Goal: Information Seeking & Learning: Learn about a topic

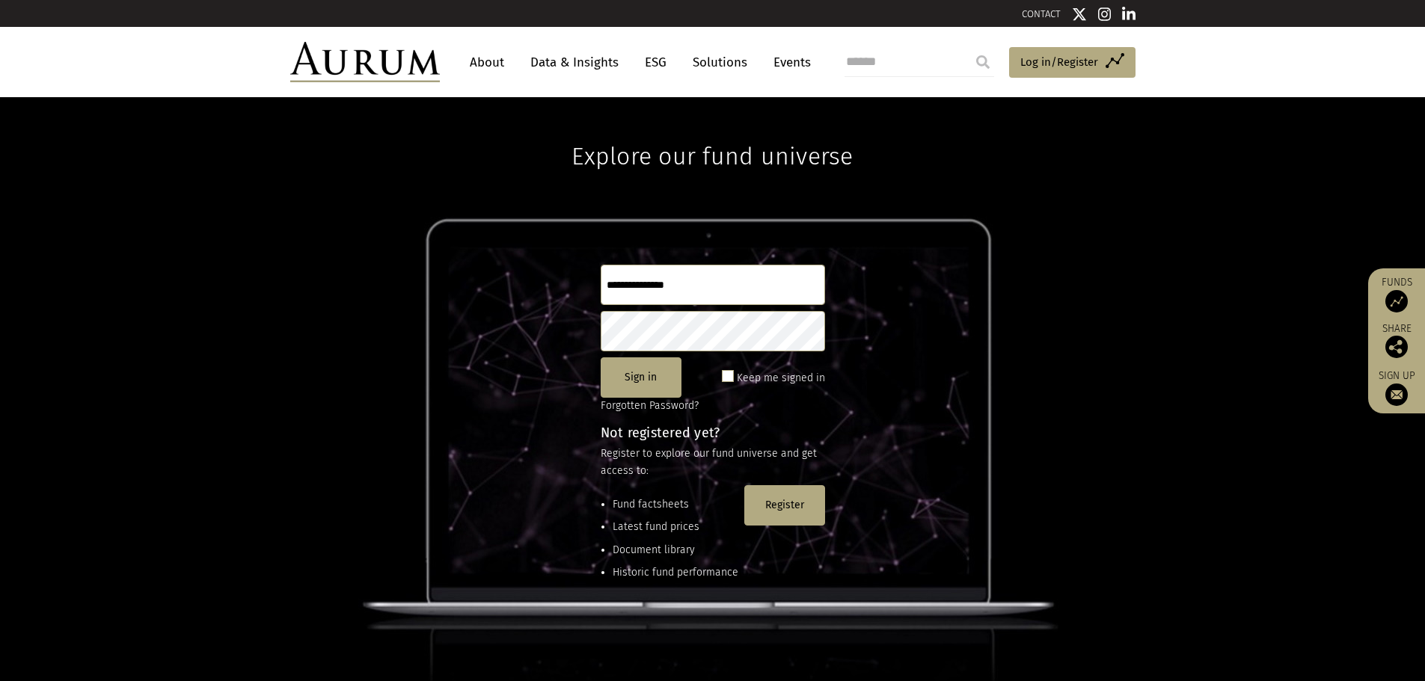
click at [626, 292] on input "text" at bounding box center [712, 285] width 224 height 40
drag, startPoint x: 626, startPoint y: 292, endPoint x: 593, endPoint y: 262, distance: 44.5
click at [593, 262] on div "Explore our fund universe Sign in Keep me signed in Forgotten Password? Not reg…" at bounding box center [712, 389] width 1425 height 584
click at [629, 278] on input "text" at bounding box center [712, 285] width 224 height 40
paste input "**********"
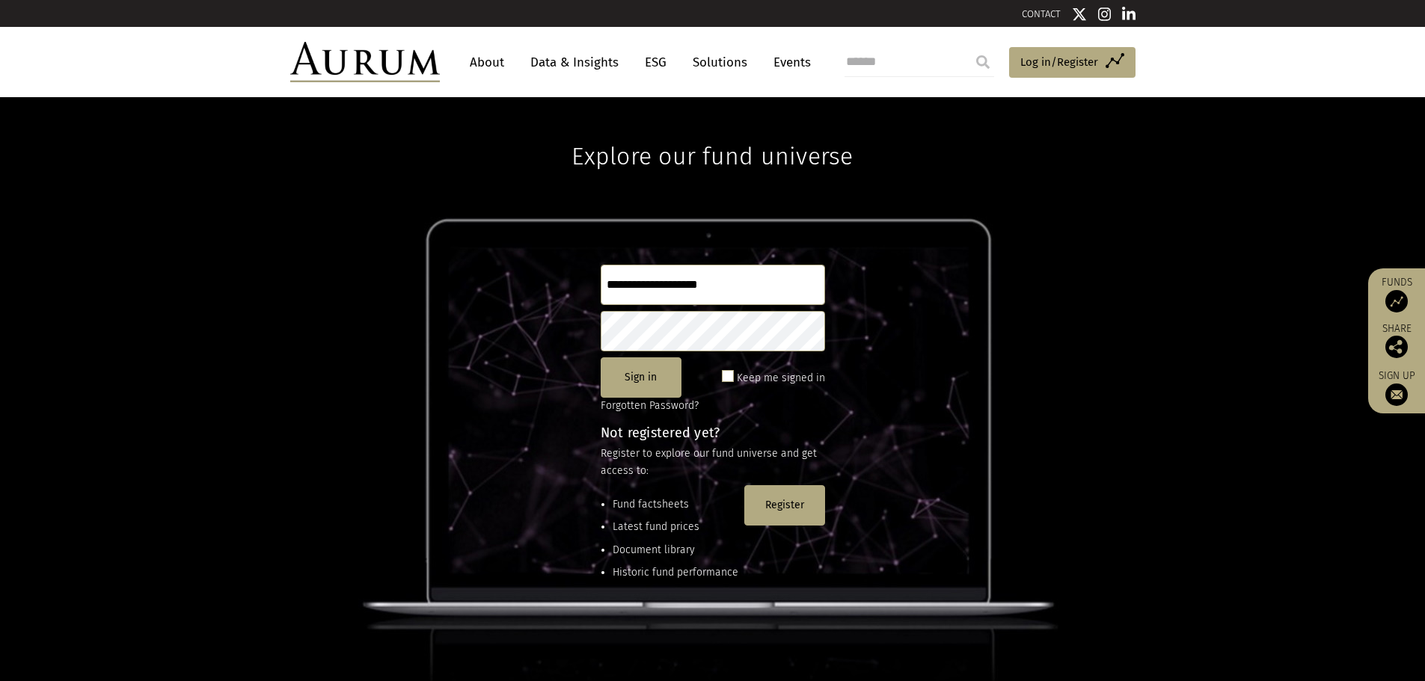
type input "**********"
click at [639, 375] on button "Sign in" at bounding box center [640, 377] width 81 height 40
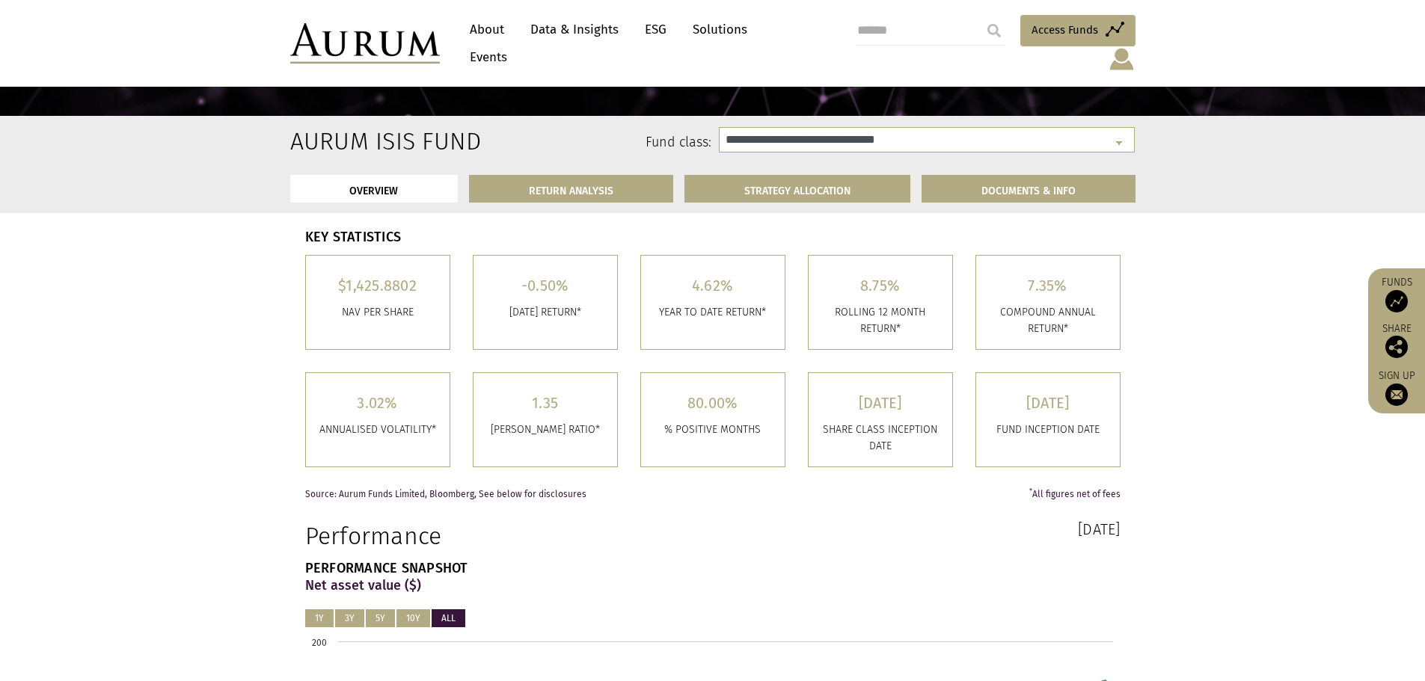
scroll to position [224, 0]
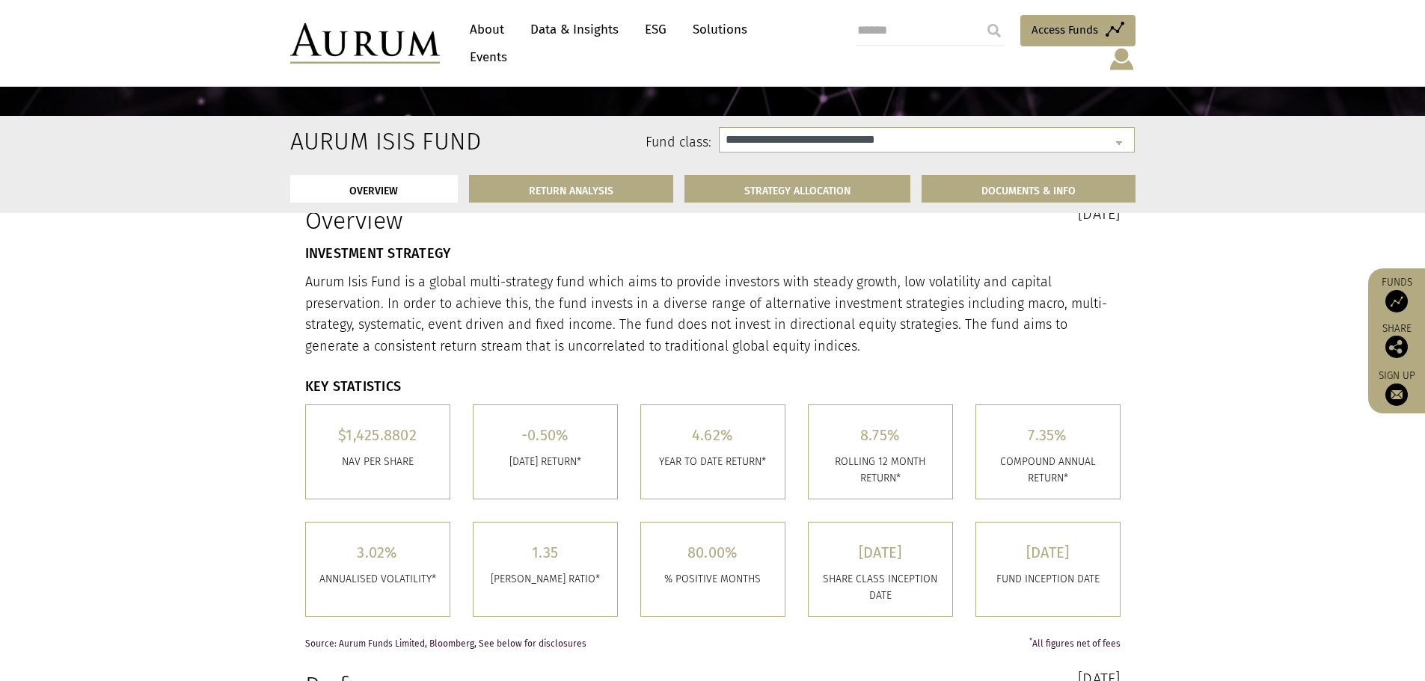
select select "**********"
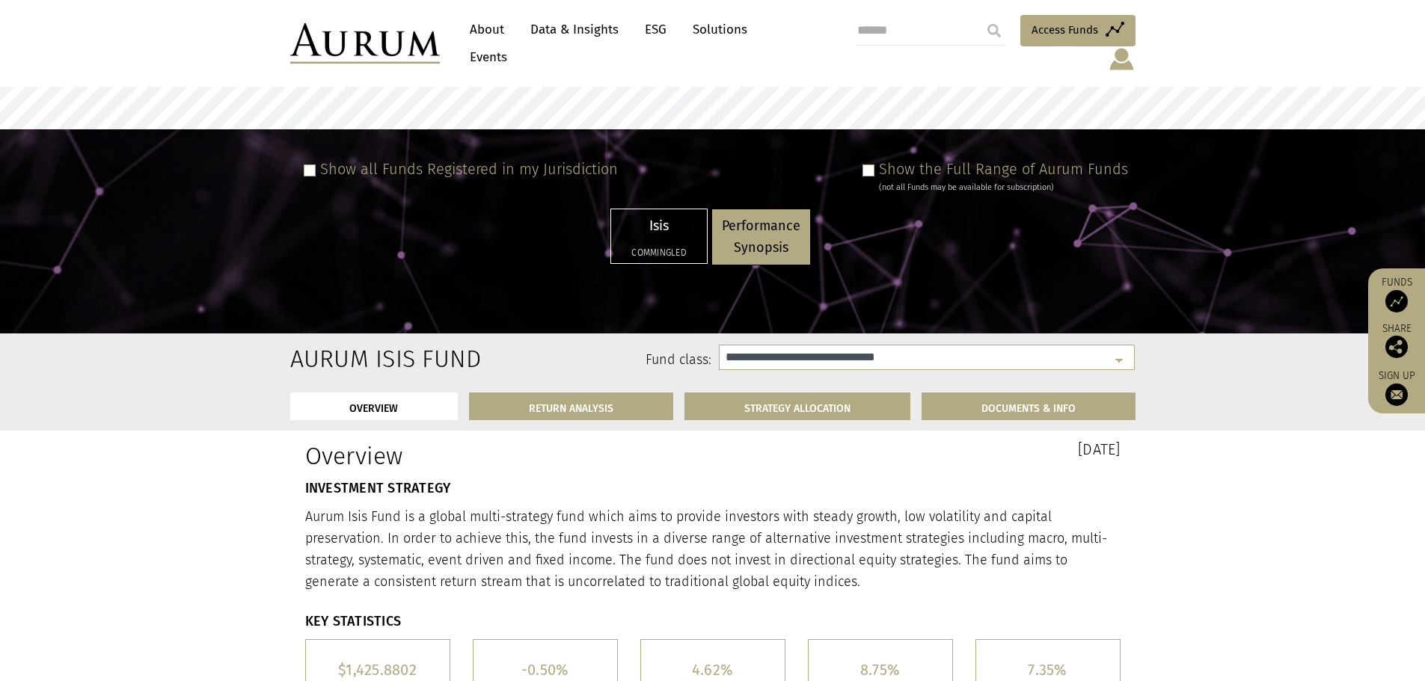
scroll to position [75, 0]
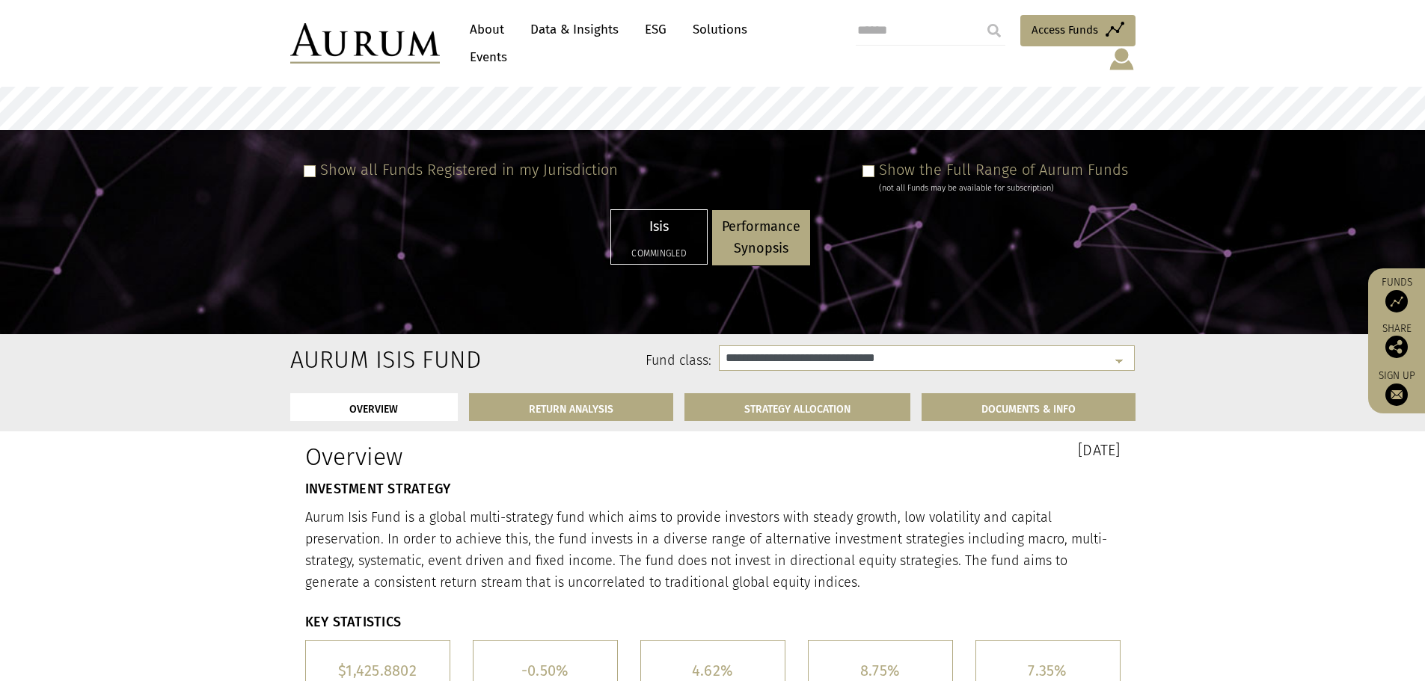
click at [752, 230] on p "Performance Synopsis" at bounding box center [761, 237] width 79 height 43
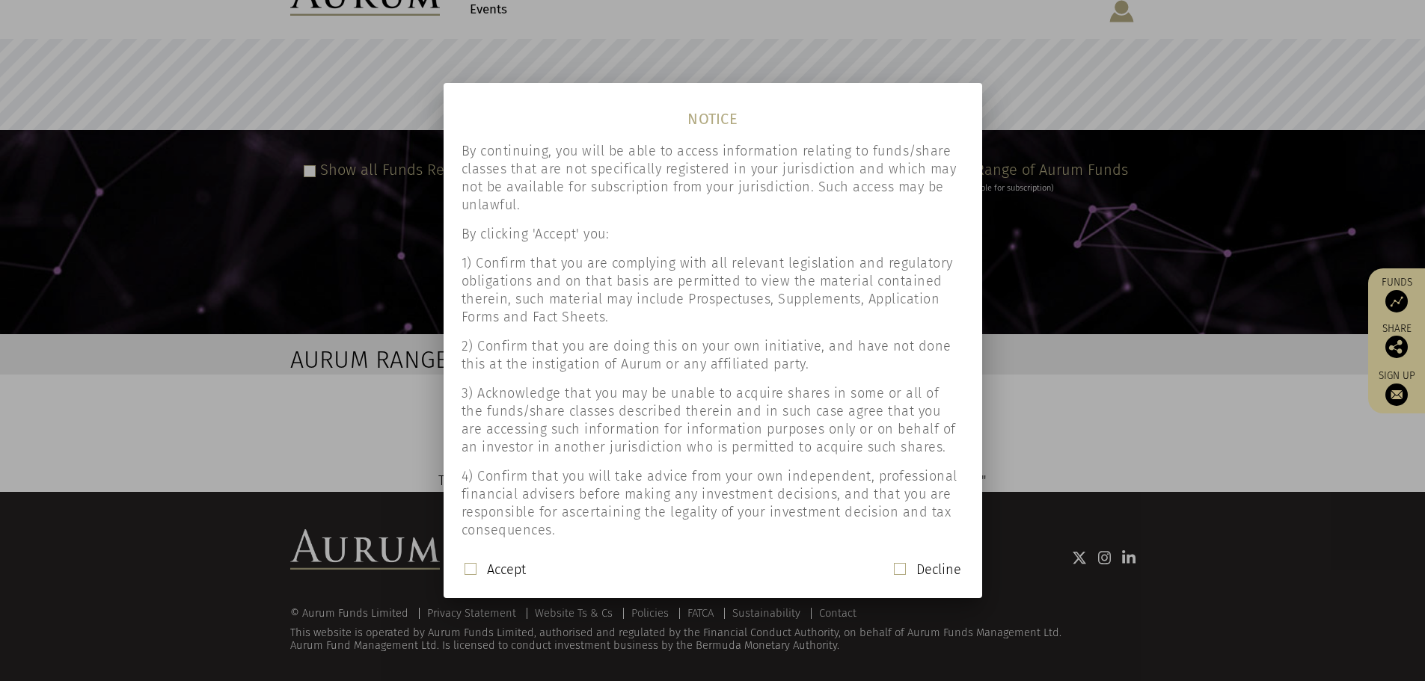
click at [471, 568] on span at bounding box center [470, 569] width 12 height 12
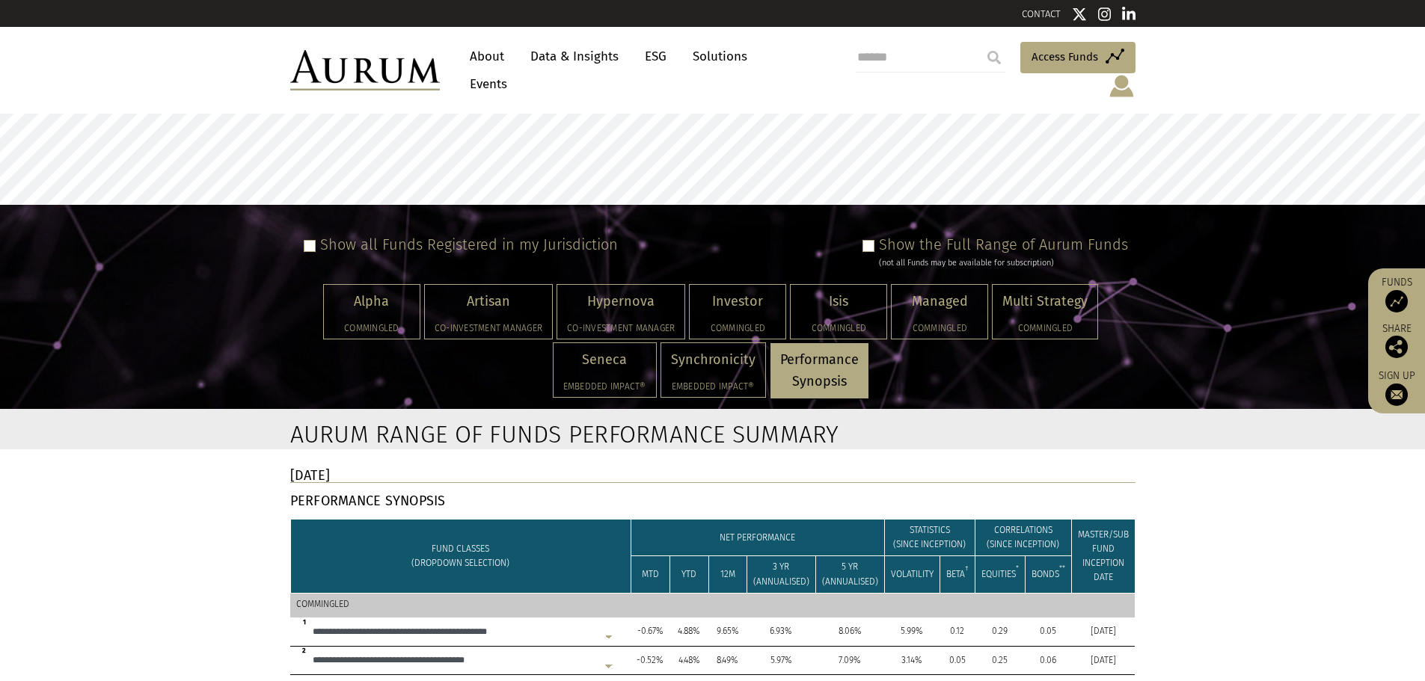
click at [871, 240] on span at bounding box center [868, 246] width 12 height 12
click at [873, 240] on span at bounding box center [868, 246] width 12 height 12
click at [718, 349] on p "Synchronicity" at bounding box center [713, 360] width 84 height 22
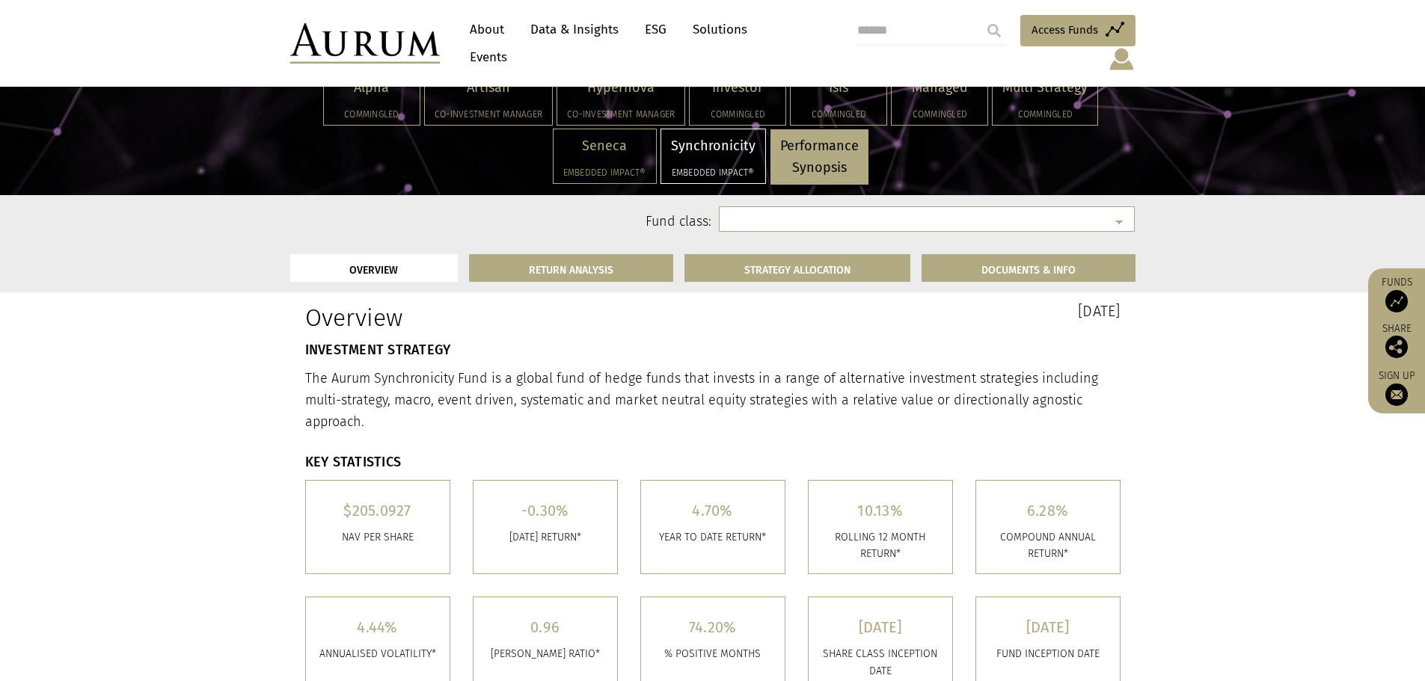
scroll to position [299, 0]
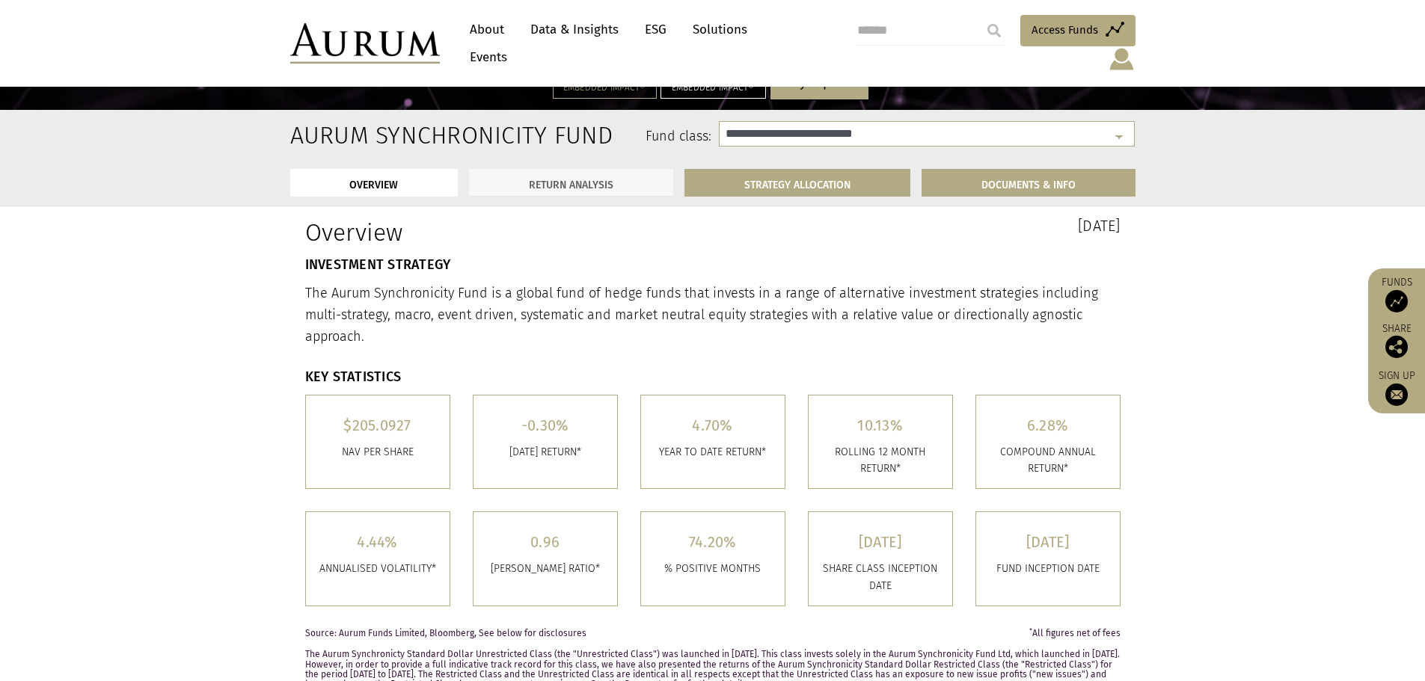
select select "**********"
click at [564, 169] on link "RETURN ANALYSIS" at bounding box center [571, 183] width 204 height 28
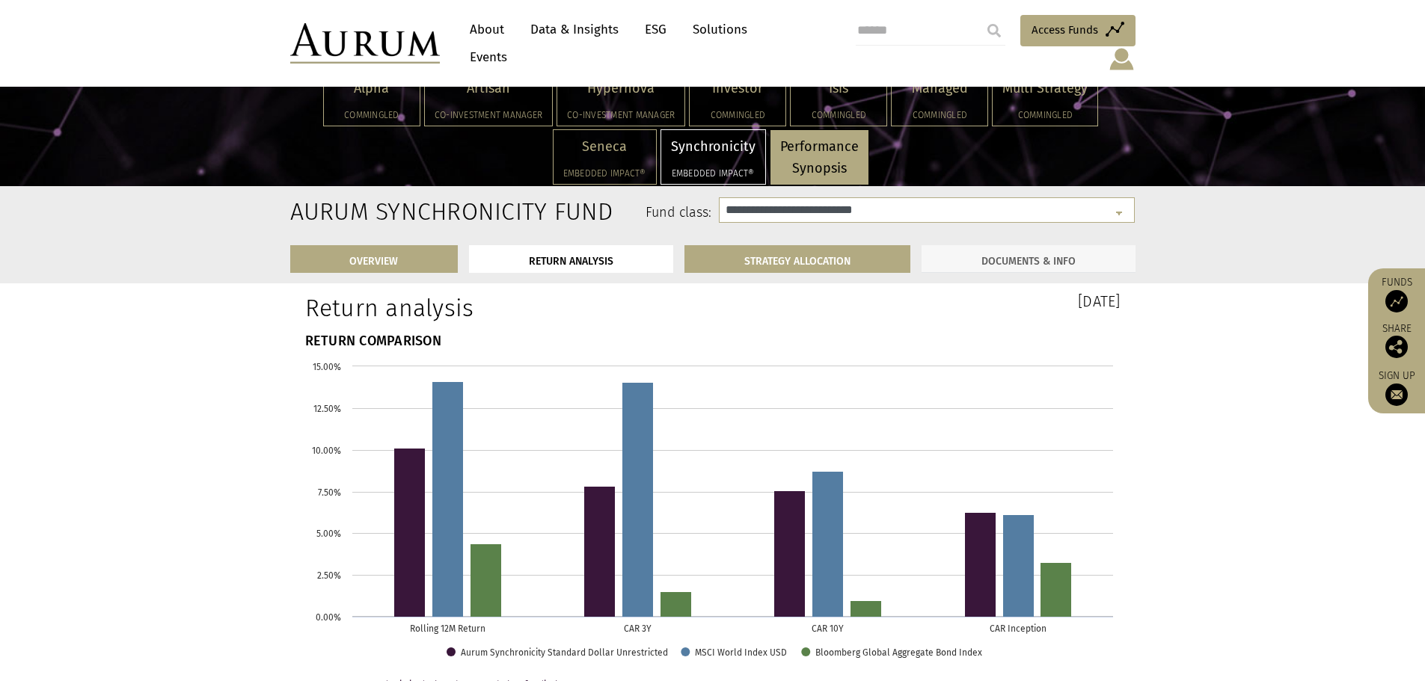
click at [1001, 260] on link "DOCUMENTS & INFO" at bounding box center [1028, 259] width 214 height 28
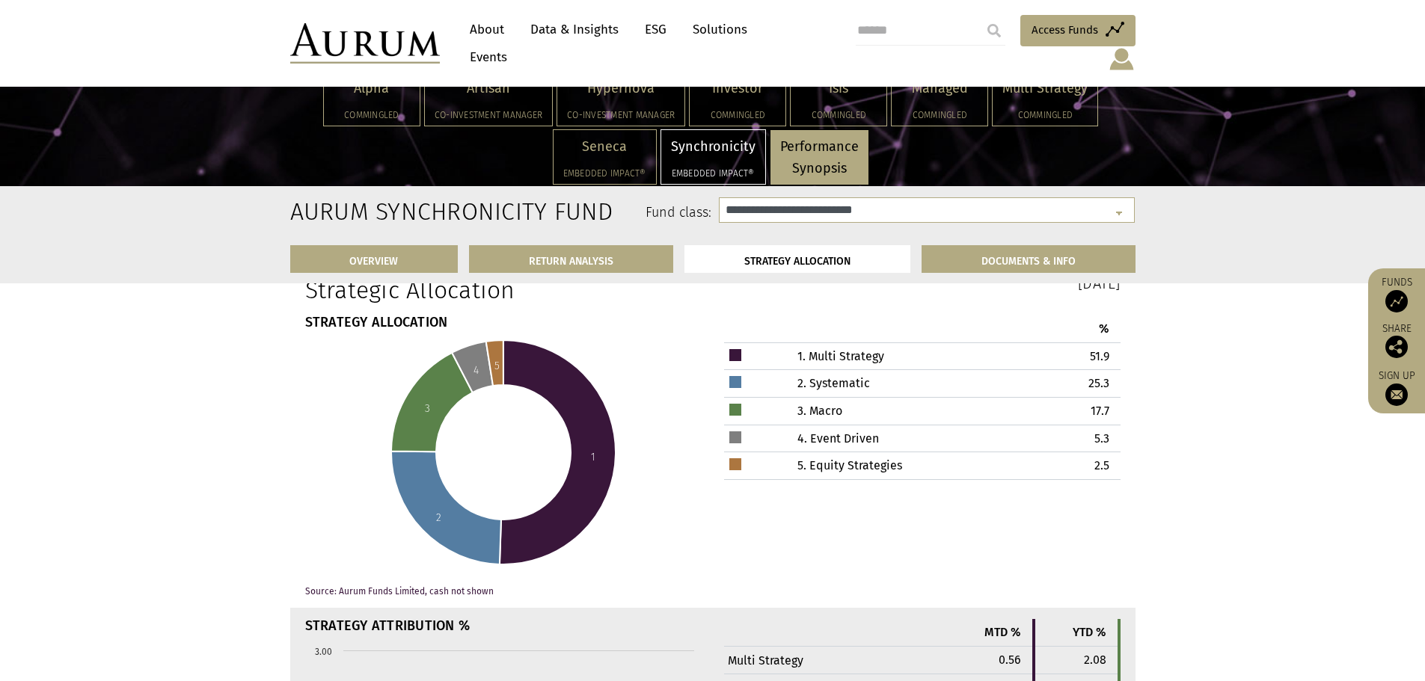
scroll to position [4548, 0]
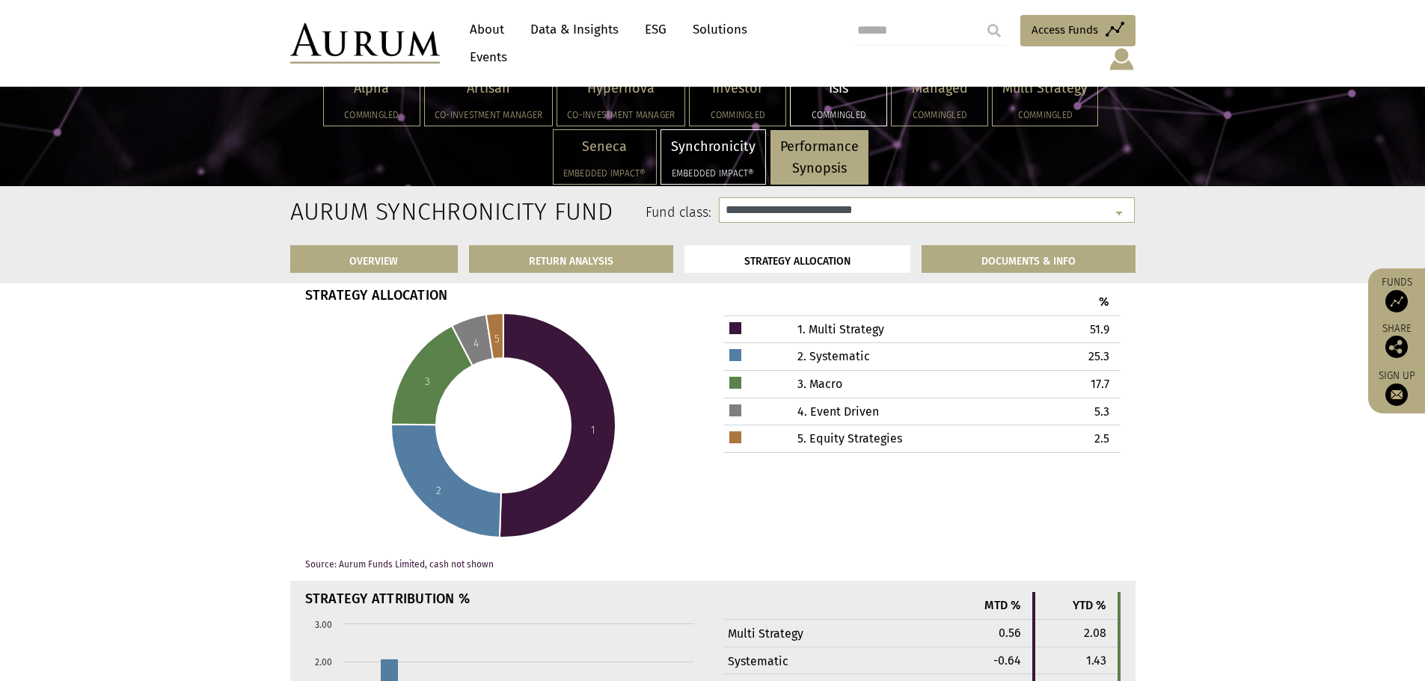
click at [825, 92] on p "Isis" at bounding box center [838, 89] width 76 height 22
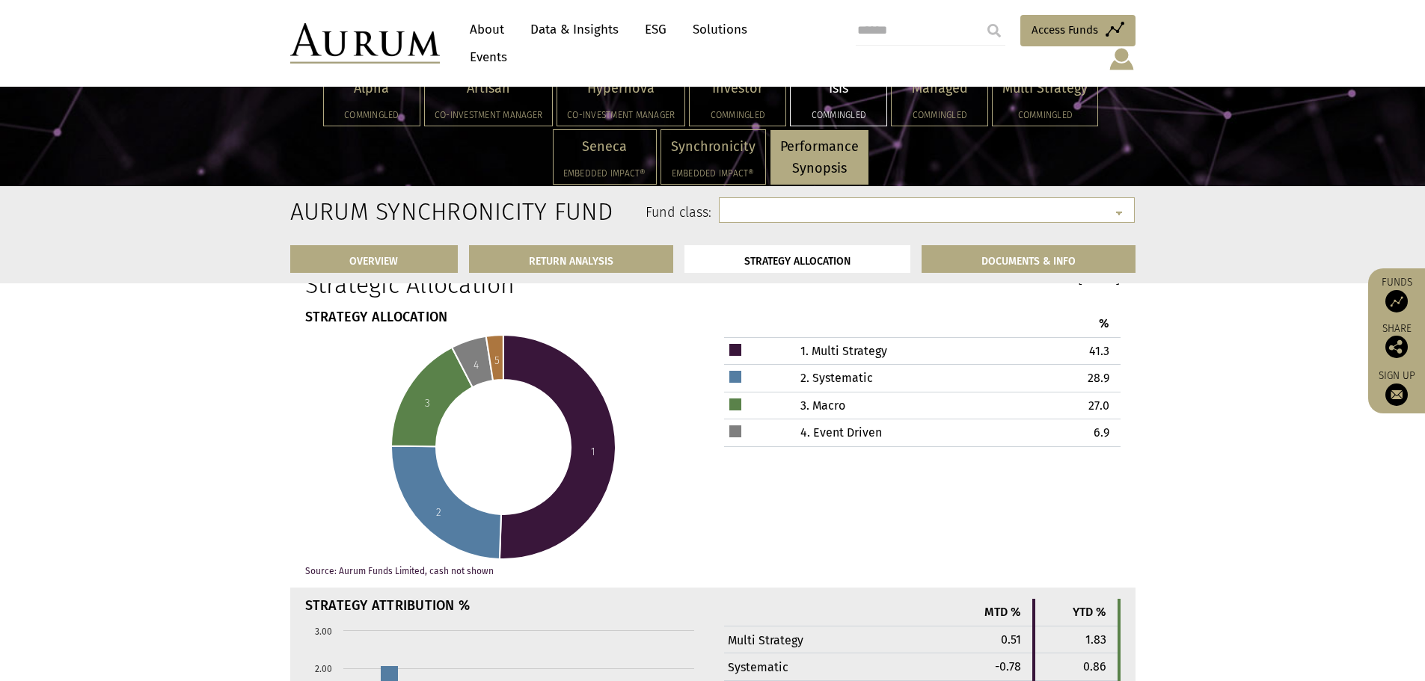
scroll to position [4572, 0]
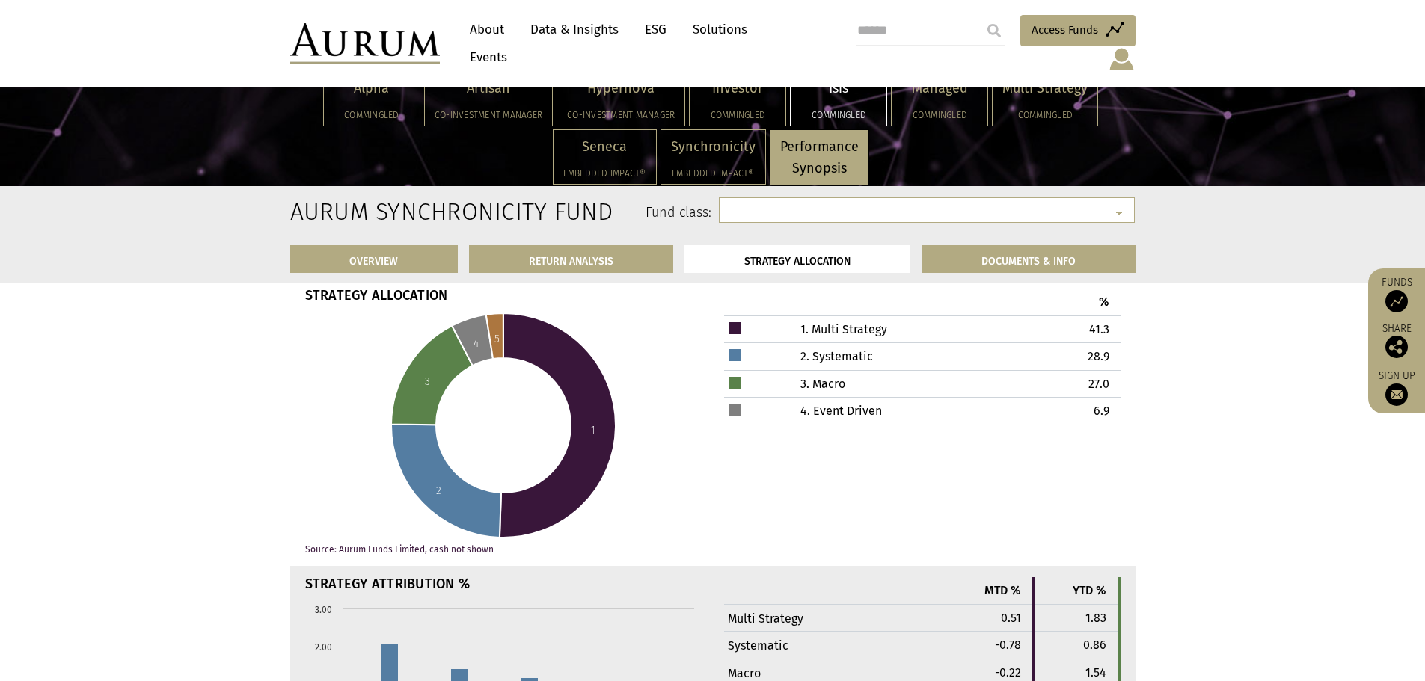
select select "**********"
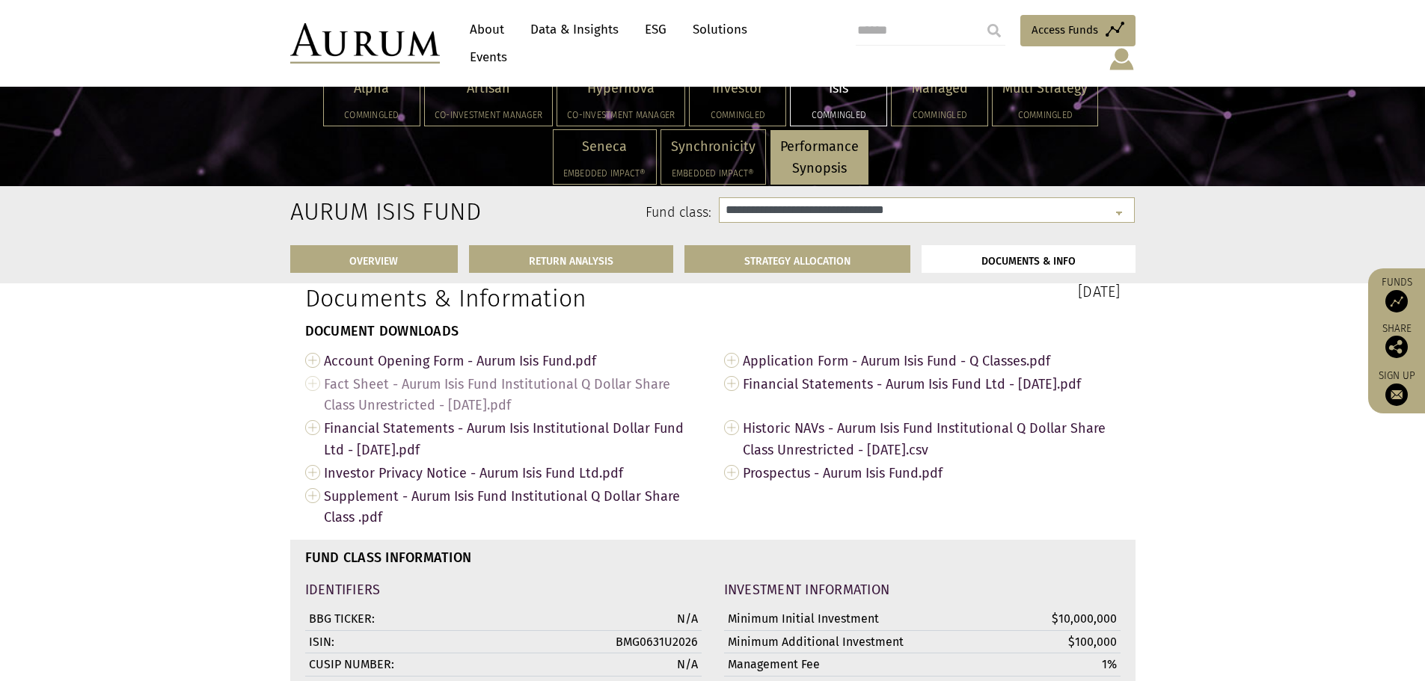
scroll to position [5170, 0]
click at [316, 393] on link "Fact Sheet - Aurum Isis Fund Institutional Q Dollar Share Class Unrestricted - …" at bounding box center [503, 393] width 396 height 45
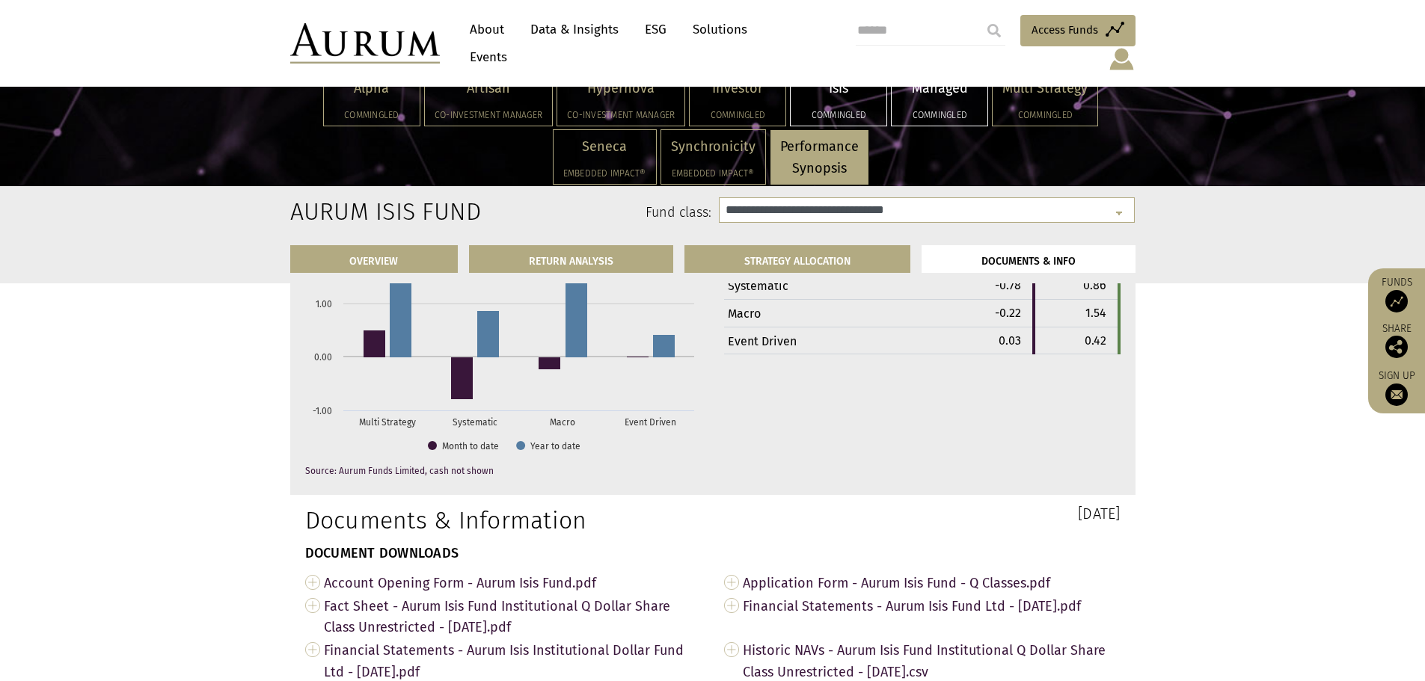
scroll to position [4946, 0]
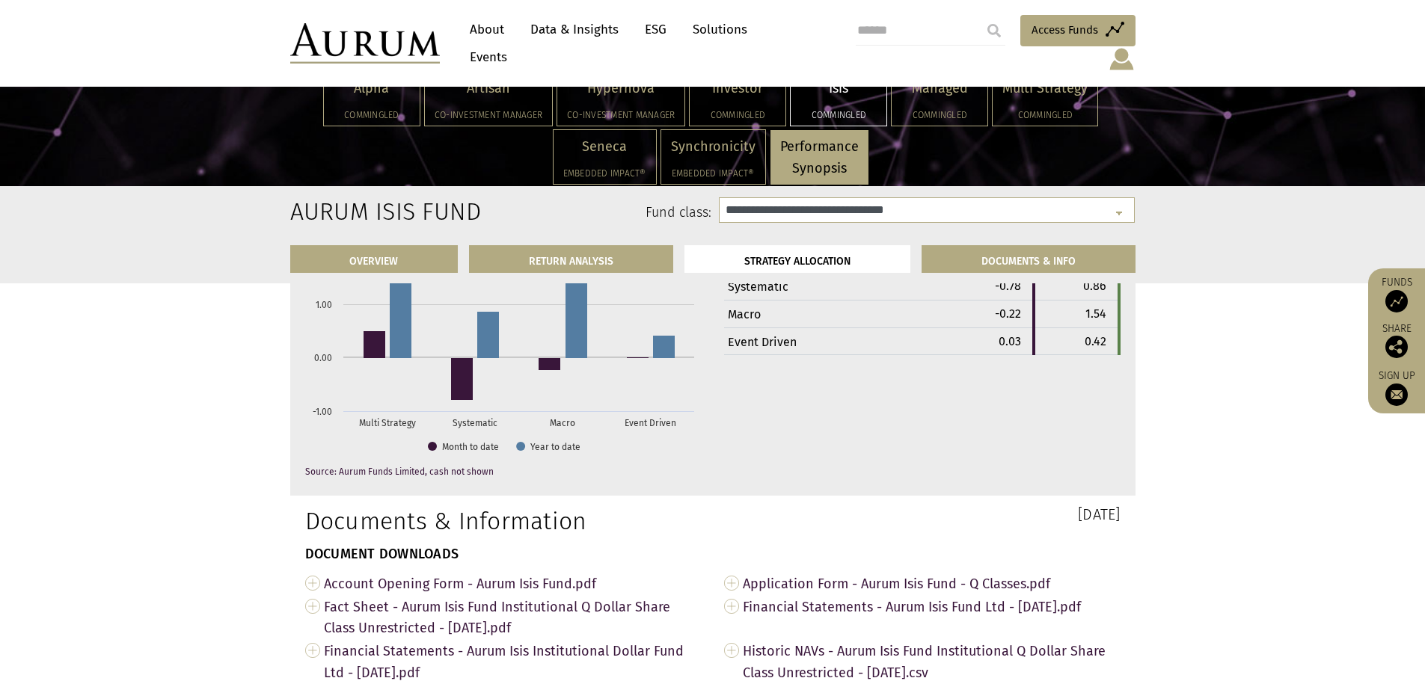
click at [811, 162] on p "Performance Synopsis" at bounding box center [819, 157] width 79 height 43
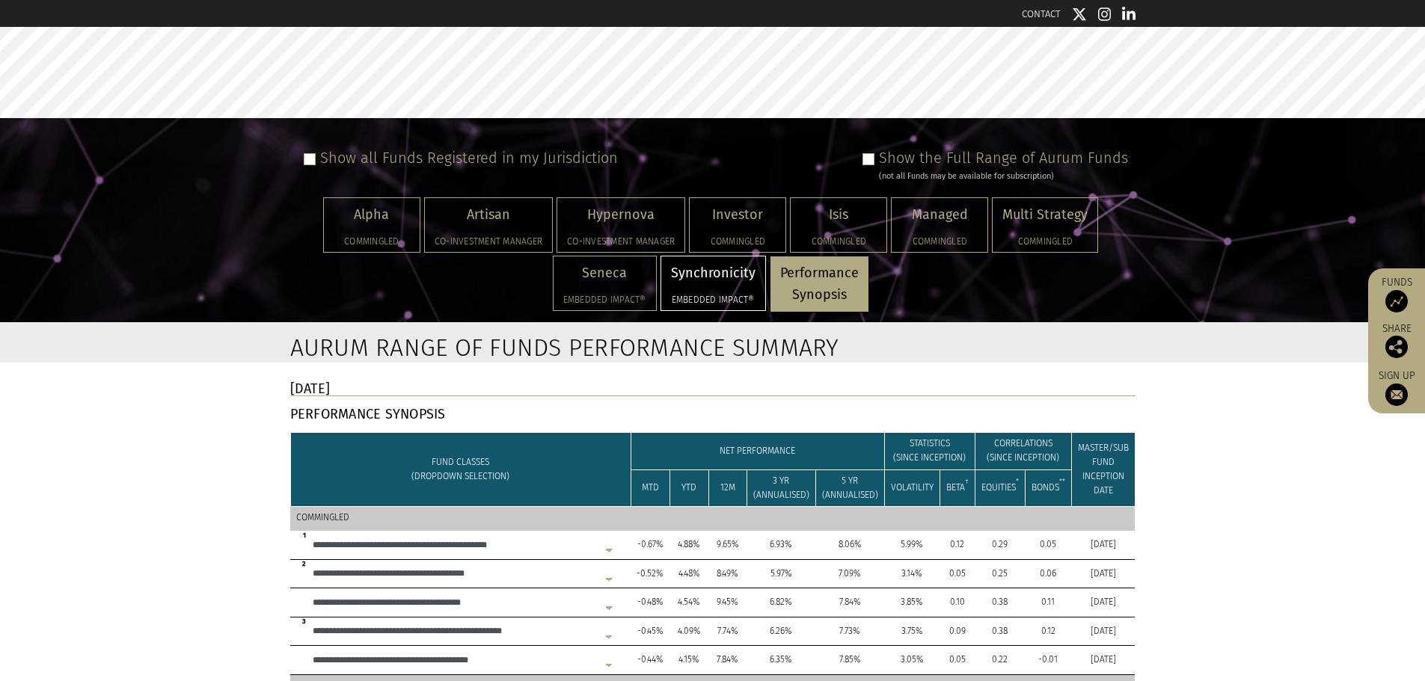
click at [713, 282] on p "Synchronicity" at bounding box center [713, 273] width 84 height 22
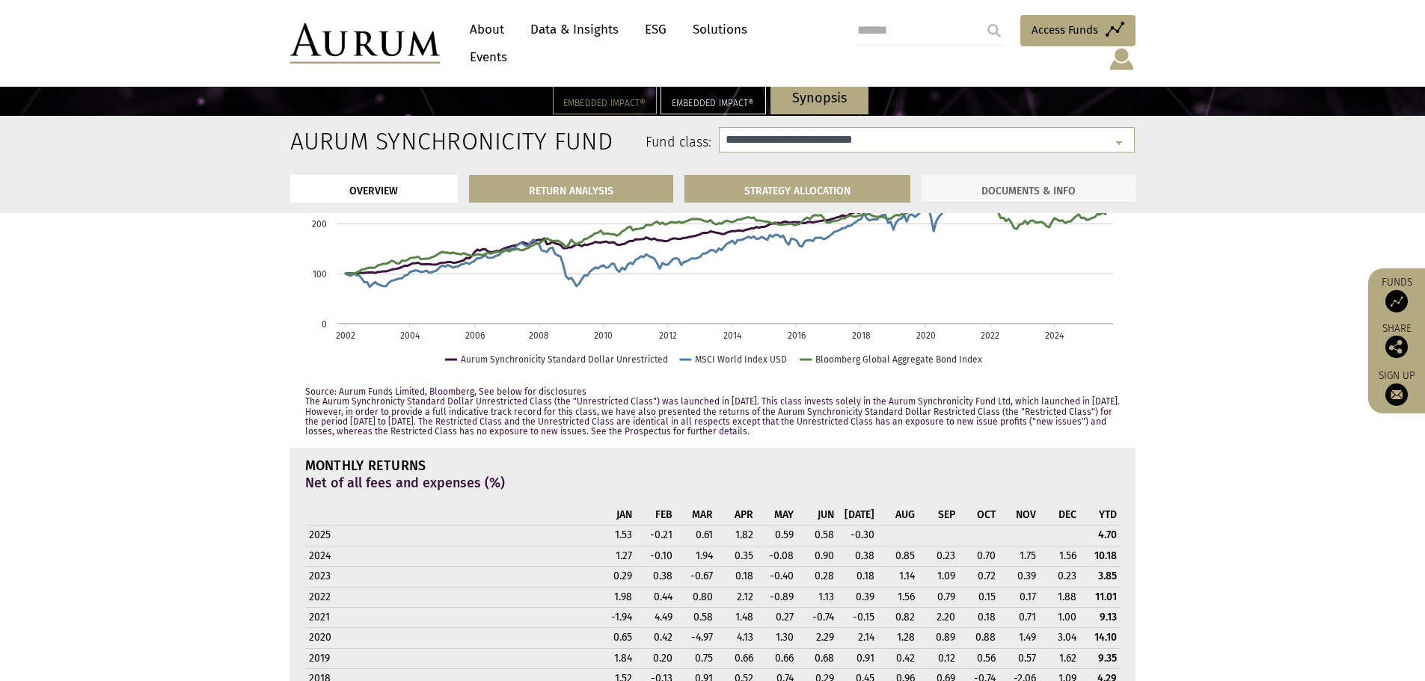
click at [1042, 191] on link "DOCUMENTS & INFO" at bounding box center [1028, 189] width 214 height 28
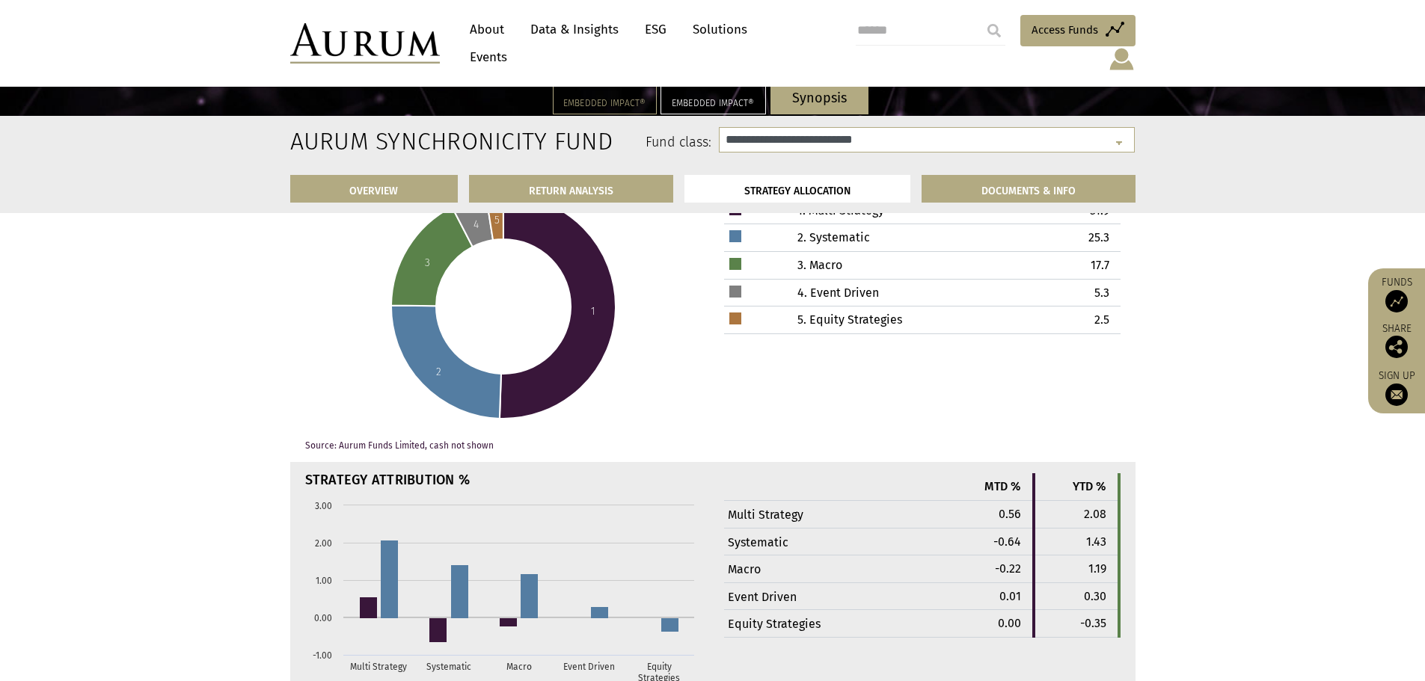
select select "**********"
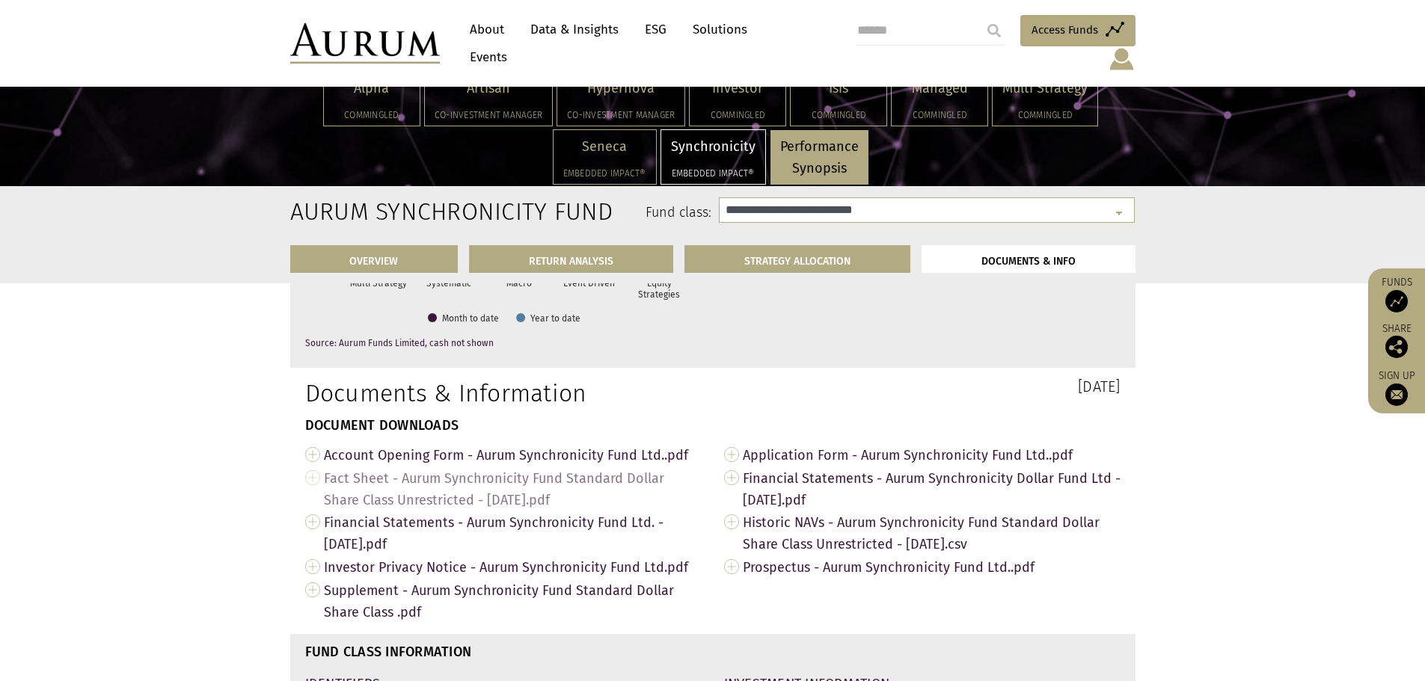
scroll to position [5077, 0]
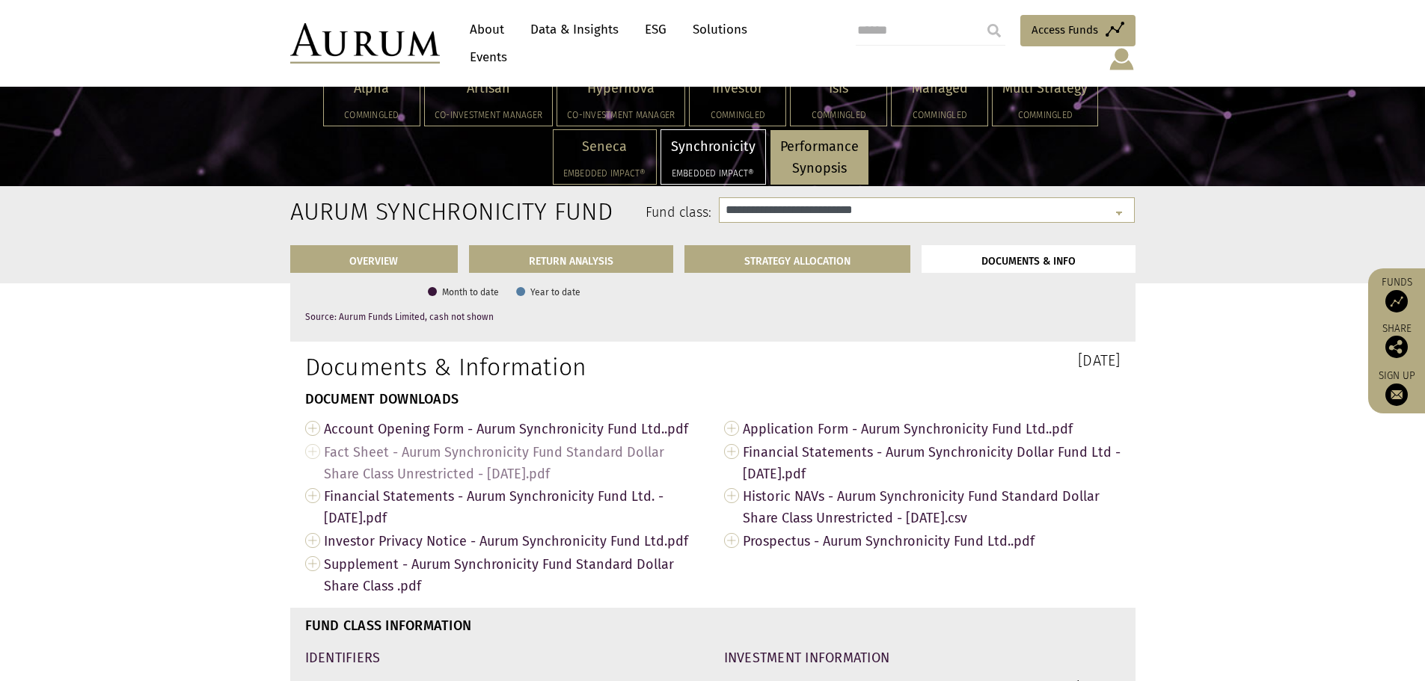
click at [315, 464] on link "Fact Sheet - Aurum Synchronicity Fund Standard Dollar Share Class Unrestricted …" at bounding box center [503, 462] width 396 height 45
click at [613, 162] on div "Seneca Embedded Impact®" at bounding box center [604, 157] width 102 height 54
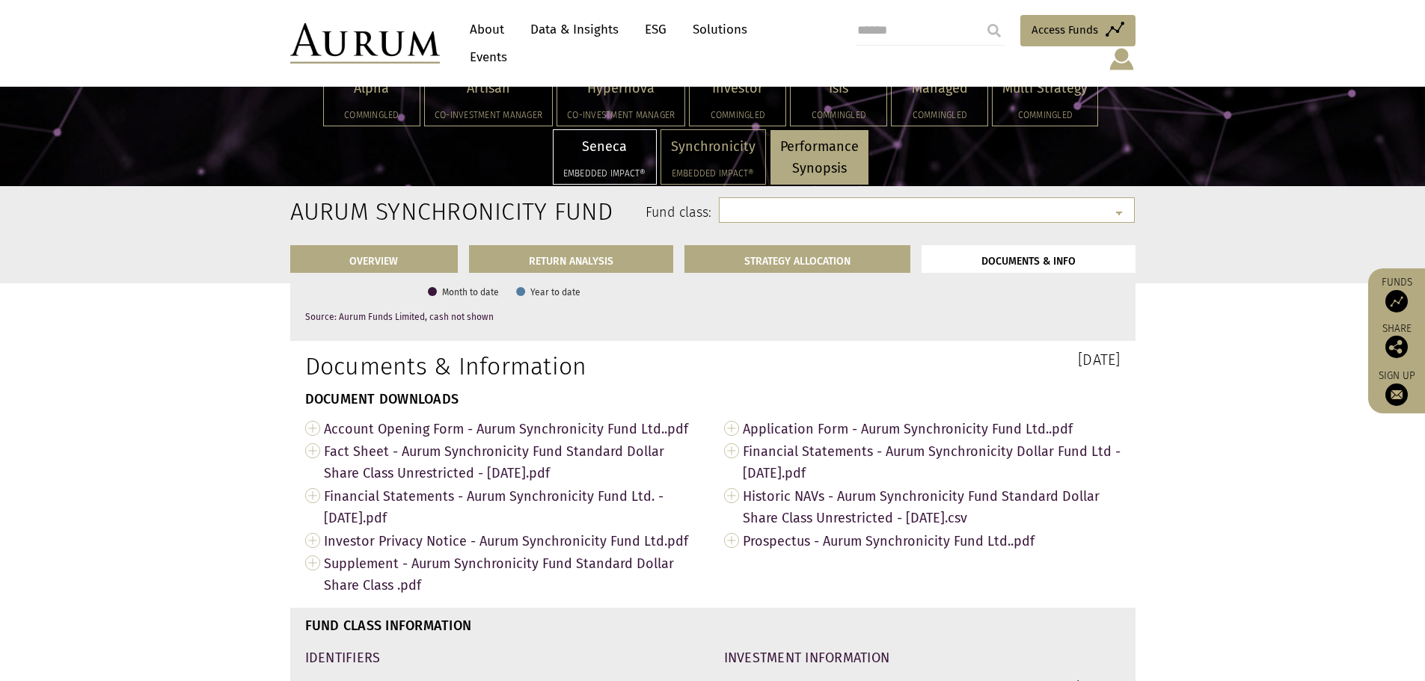
select select "**********"
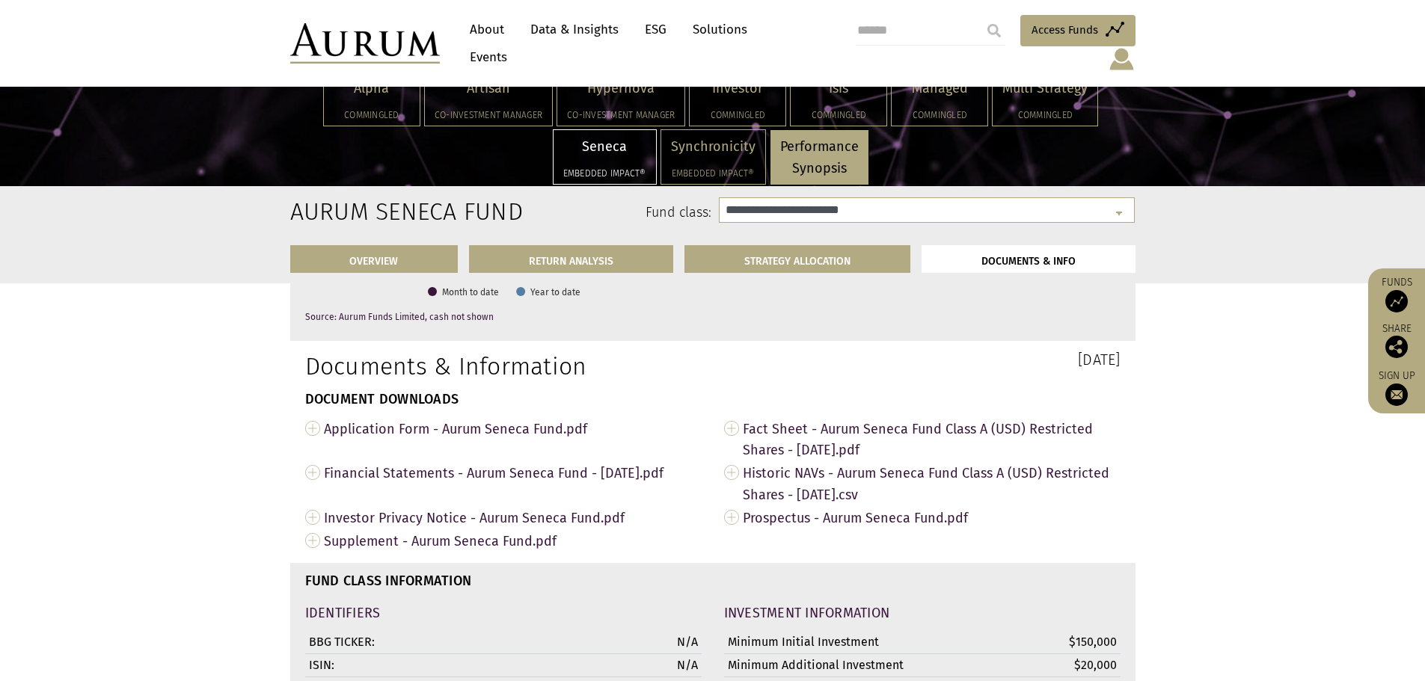
scroll to position [4822, 0]
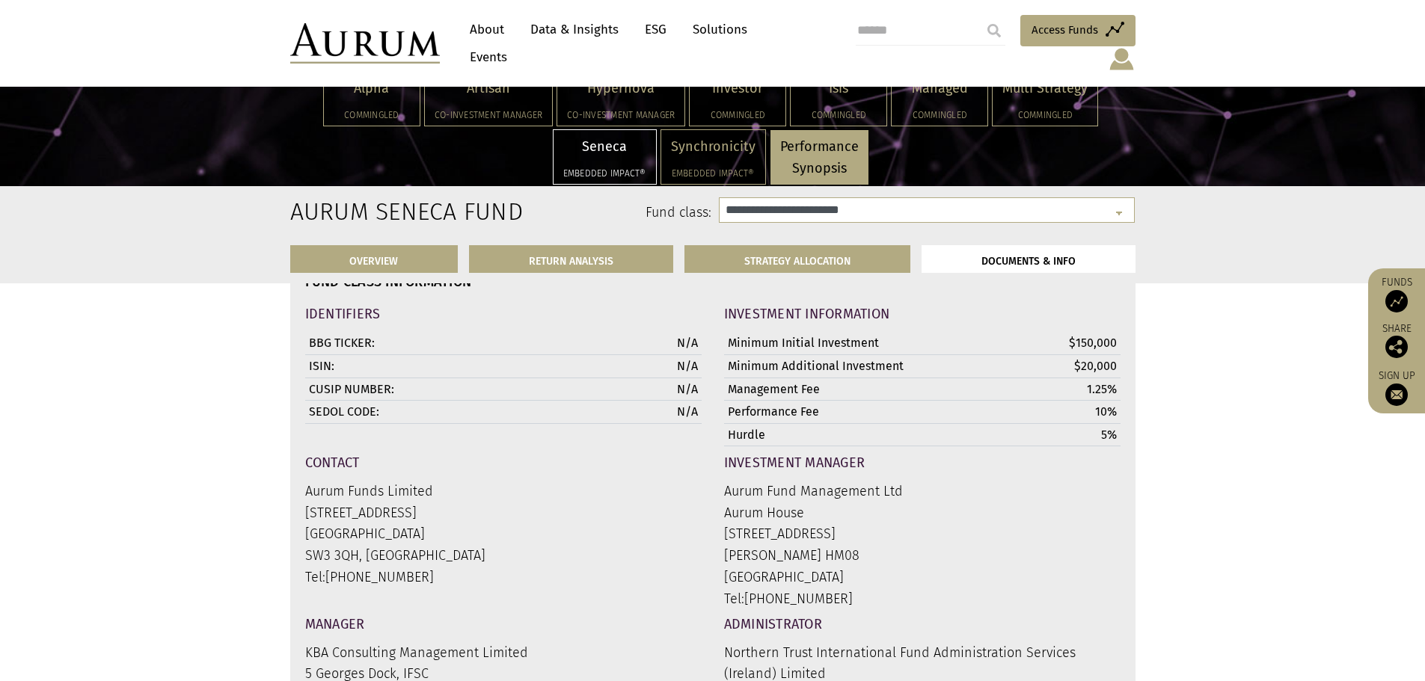
click at [1067, 258] on li "DOCUMENTS & INFO" at bounding box center [1028, 258] width 214 height 27
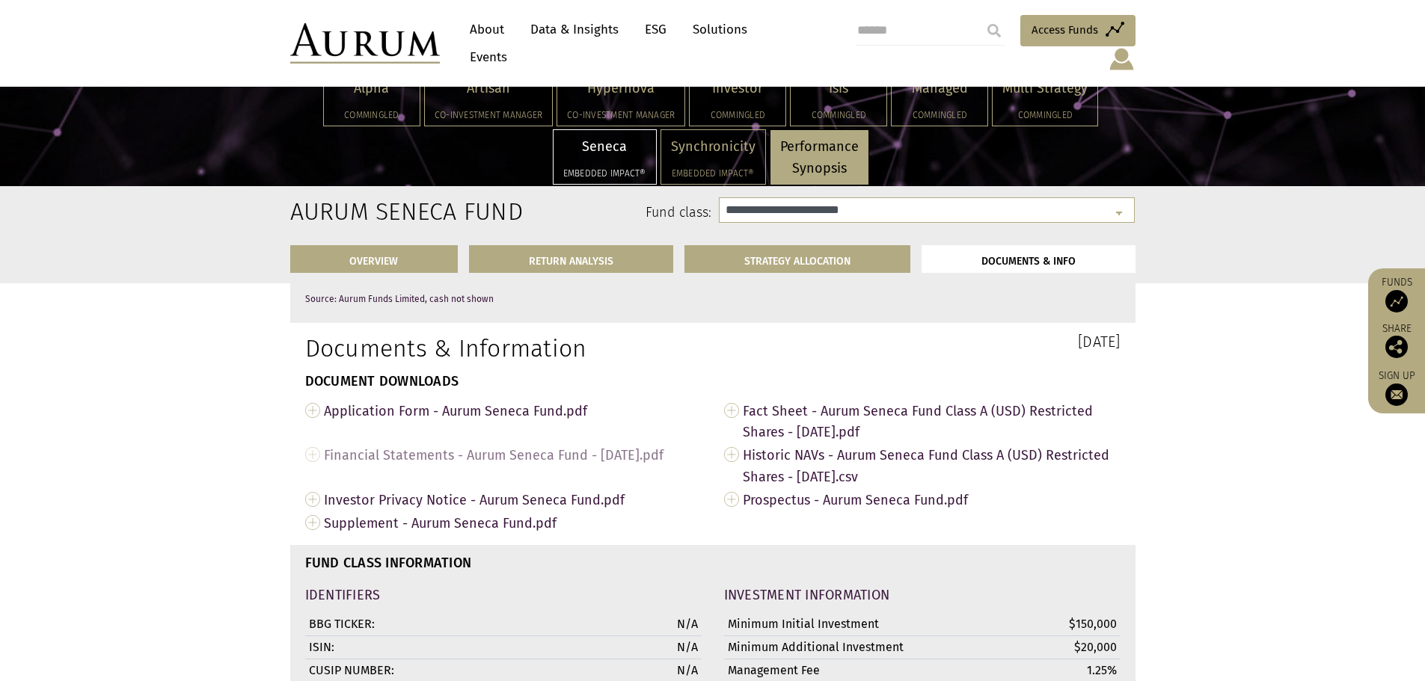
scroll to position [4542, 0]
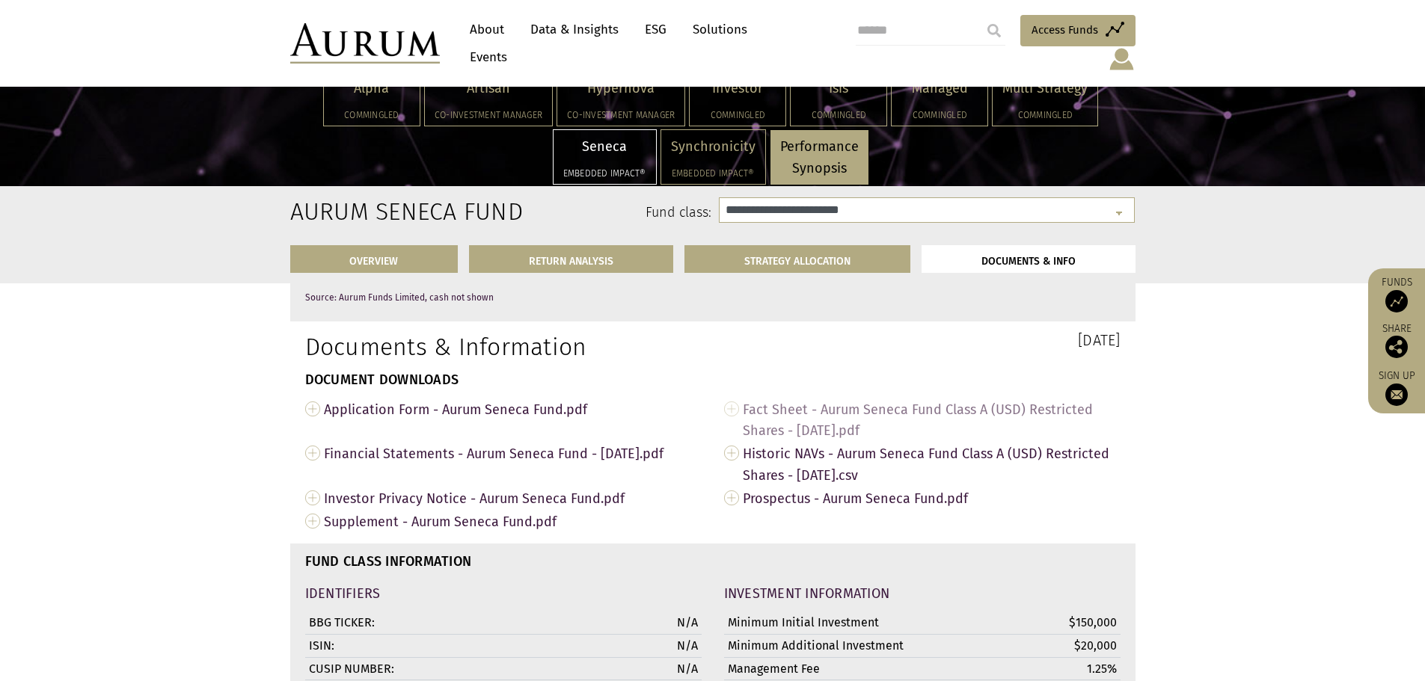
click at [734, 419] on link "Fact Sheet - Aurum Seneca Fund Class A (USD) Restricted Shares - [DATE].pdf" at bounding box center [922, 420] width 396 height 45
click at [1059, 100] on div "Multi Strategy Commingled" at bounding box center [1044, 99] width 105 height 54
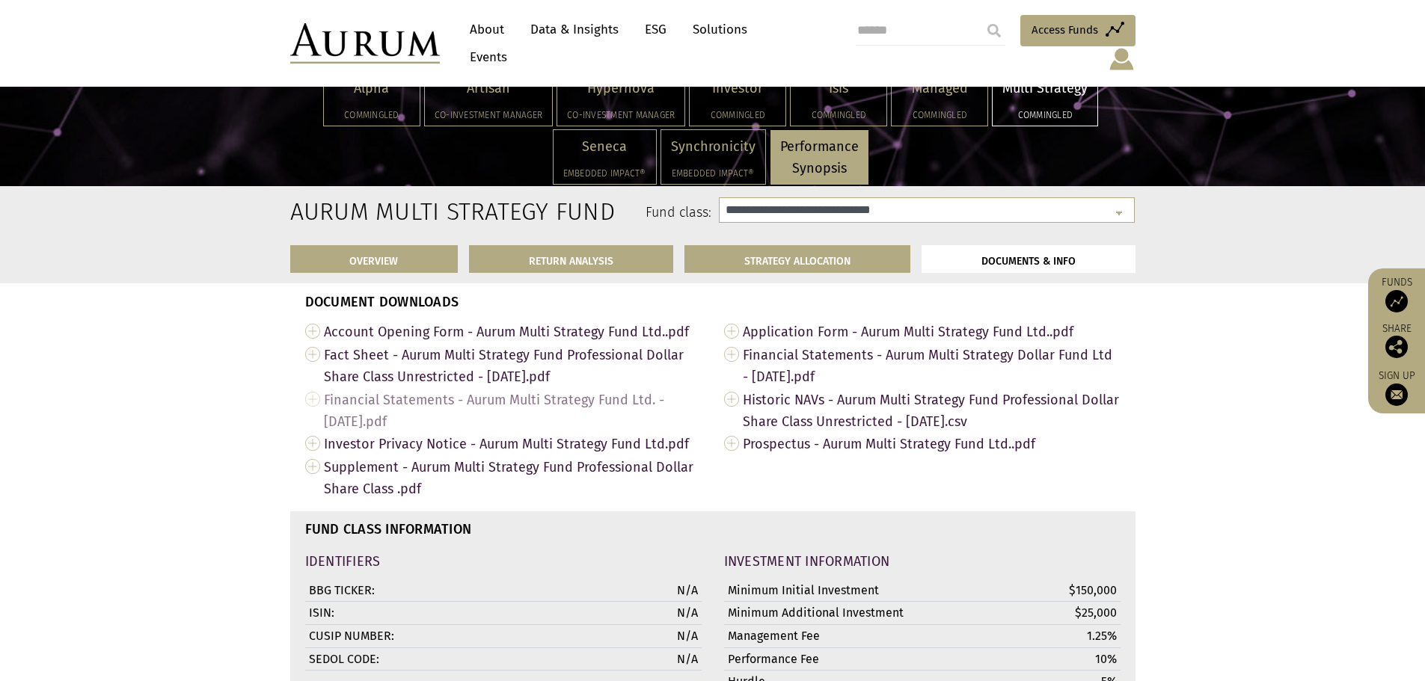
scroll to position [5089, 0]
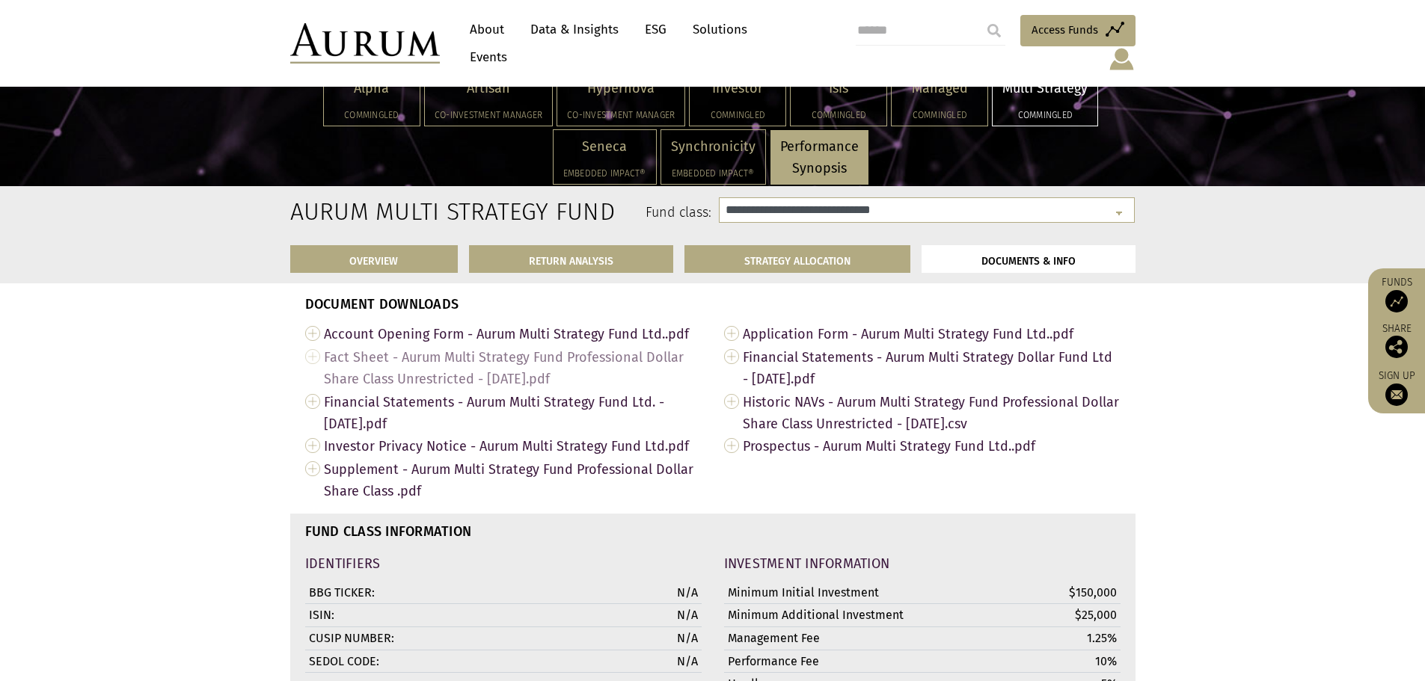
click at [316, 372] on link "Fact Sheet - Aurum Multi Strategy Fund Professional Dollar Share Class Unrestri…" at bounding box center [503, 367] width 396 height 45
click at [926, 102] on div "Managed Commingled" at bounding box center [939, 99] width 96 height 54
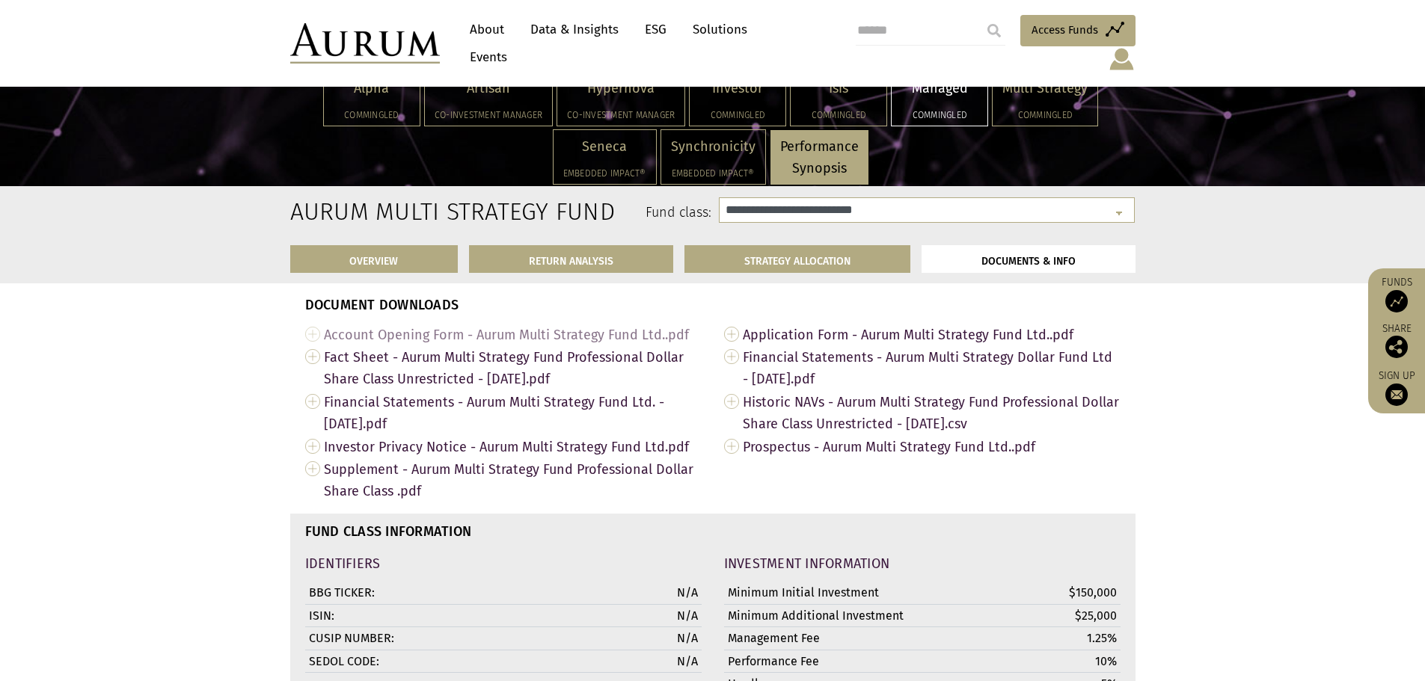
select select "**********"
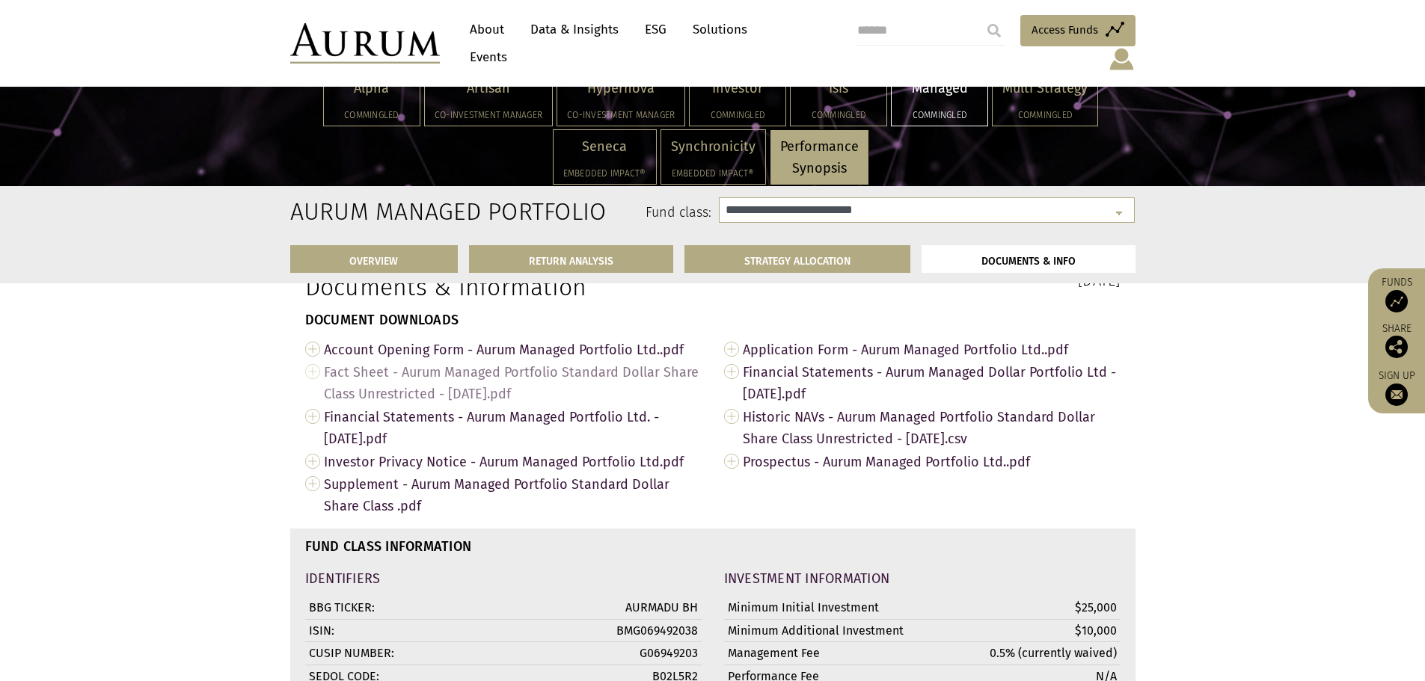
scroll to position [5151, 0]
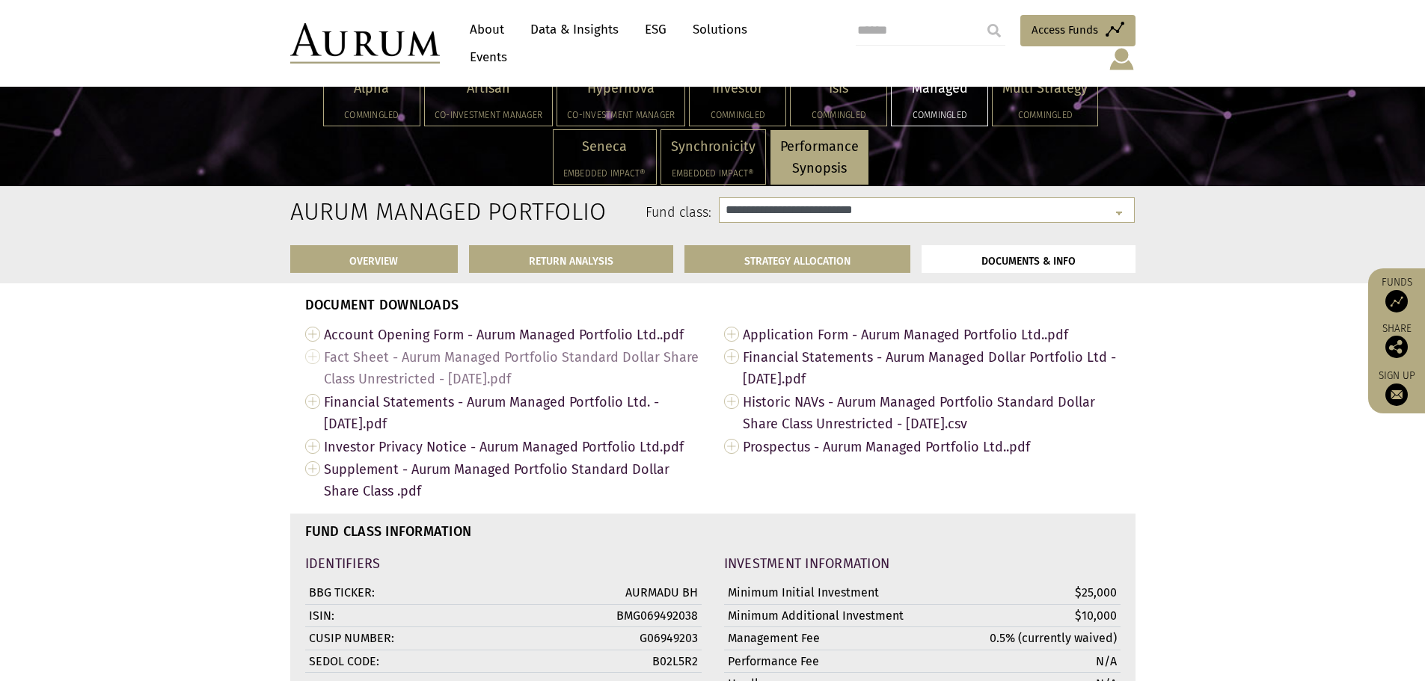
click at [310, 366] on link "Fact Sheet - Aurum Managed Portfolio Standard Dollar Share Class Unrestricted -…" at bounding box center [503, 367] width 396 height 45
click at [749, 90] on p "Investor" at bounding box center [737, 89] width 76 height 22
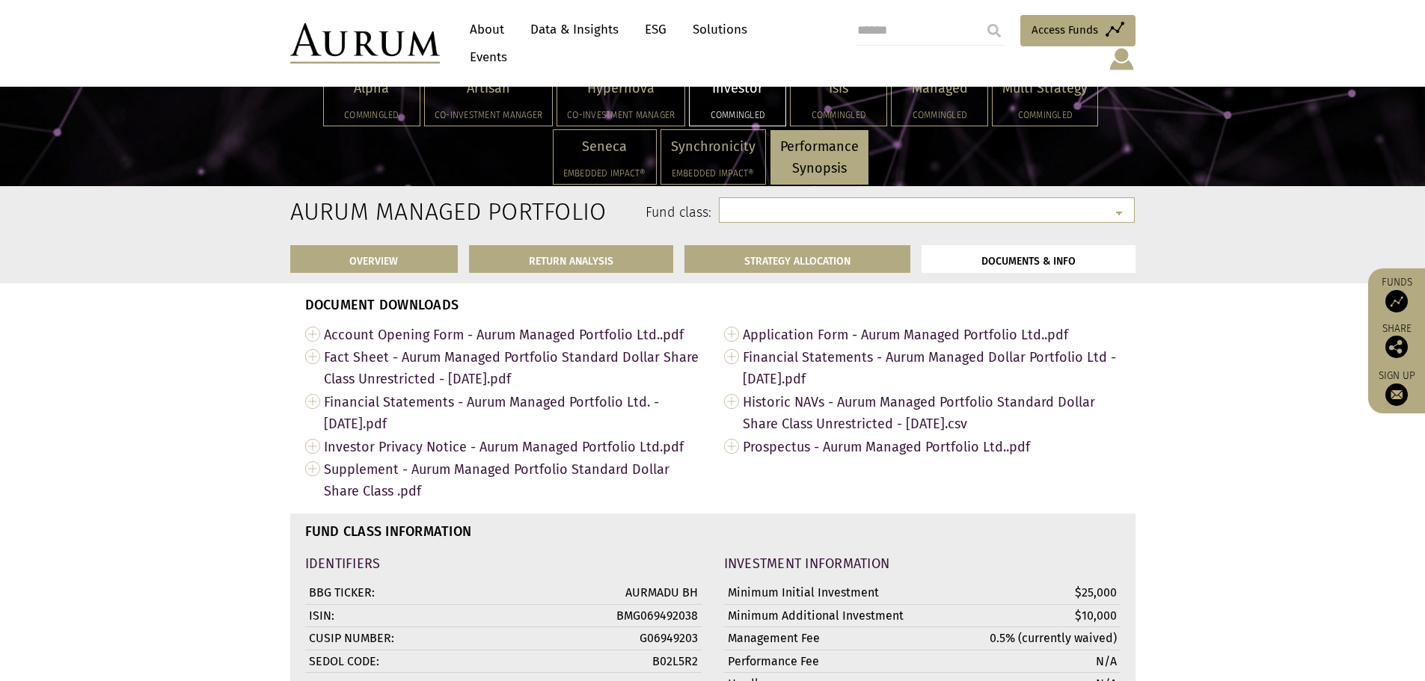
select select "**********"
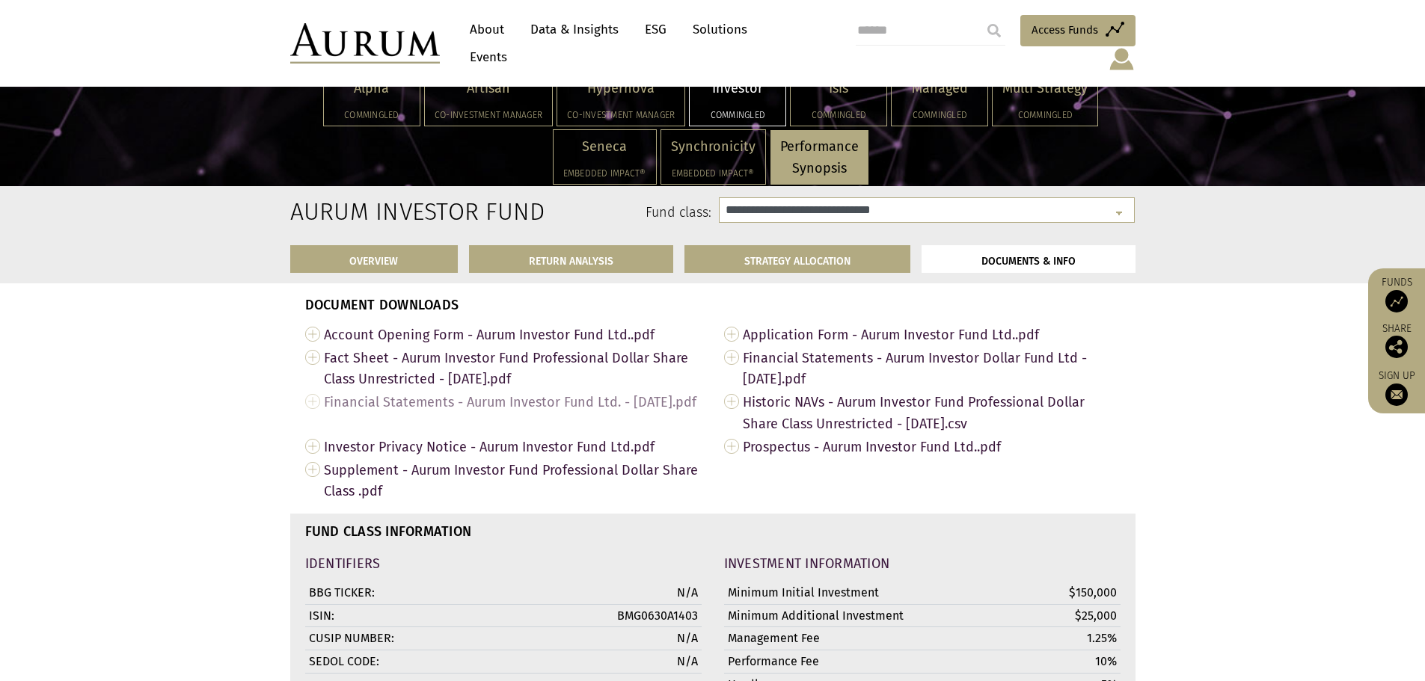
scroll to position [5325, 0]
click at [315, 370] on link "Fact Sheet - Aurum Investor Fund Professional Dollar Share Class Unrestricted -…" at bounding box center [503, 368] width 396 height 45
click at [620, 104] on div "Hypernova Co-investment Manager" at bounding box center [620, 99] width 127 height 54
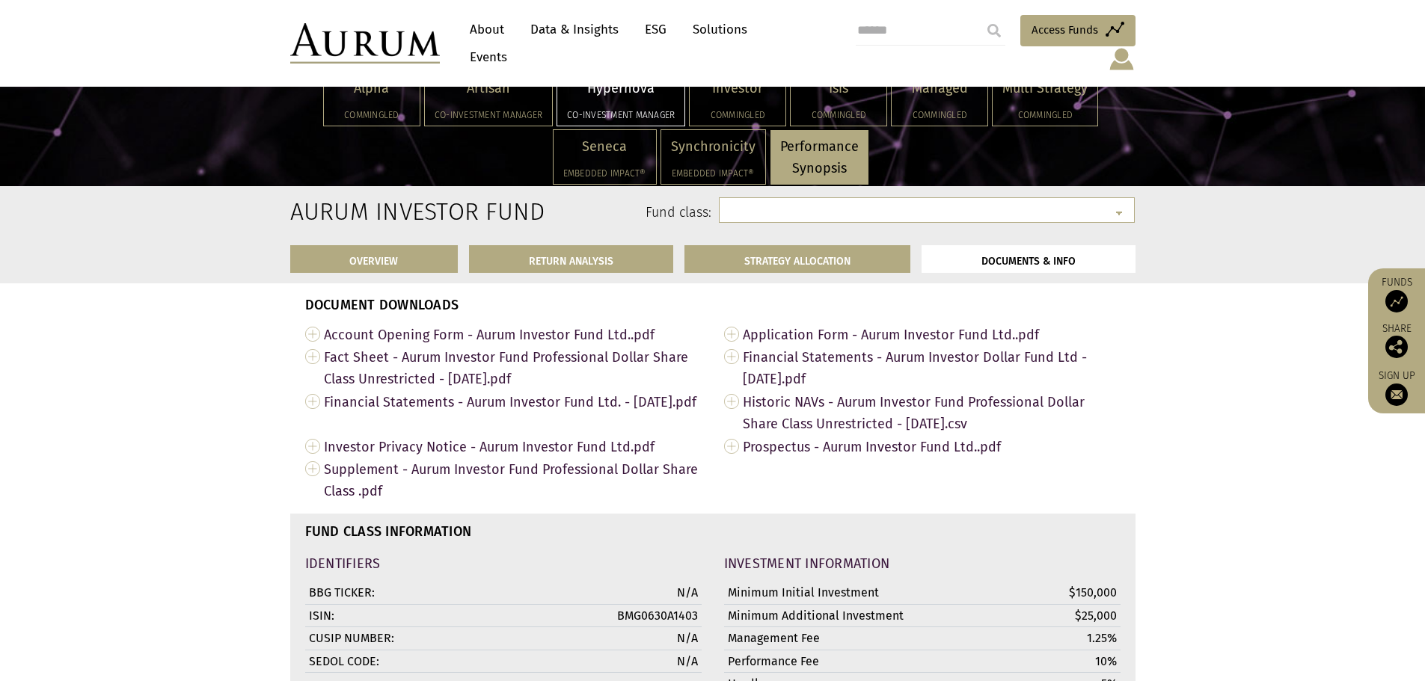
select select "**********"
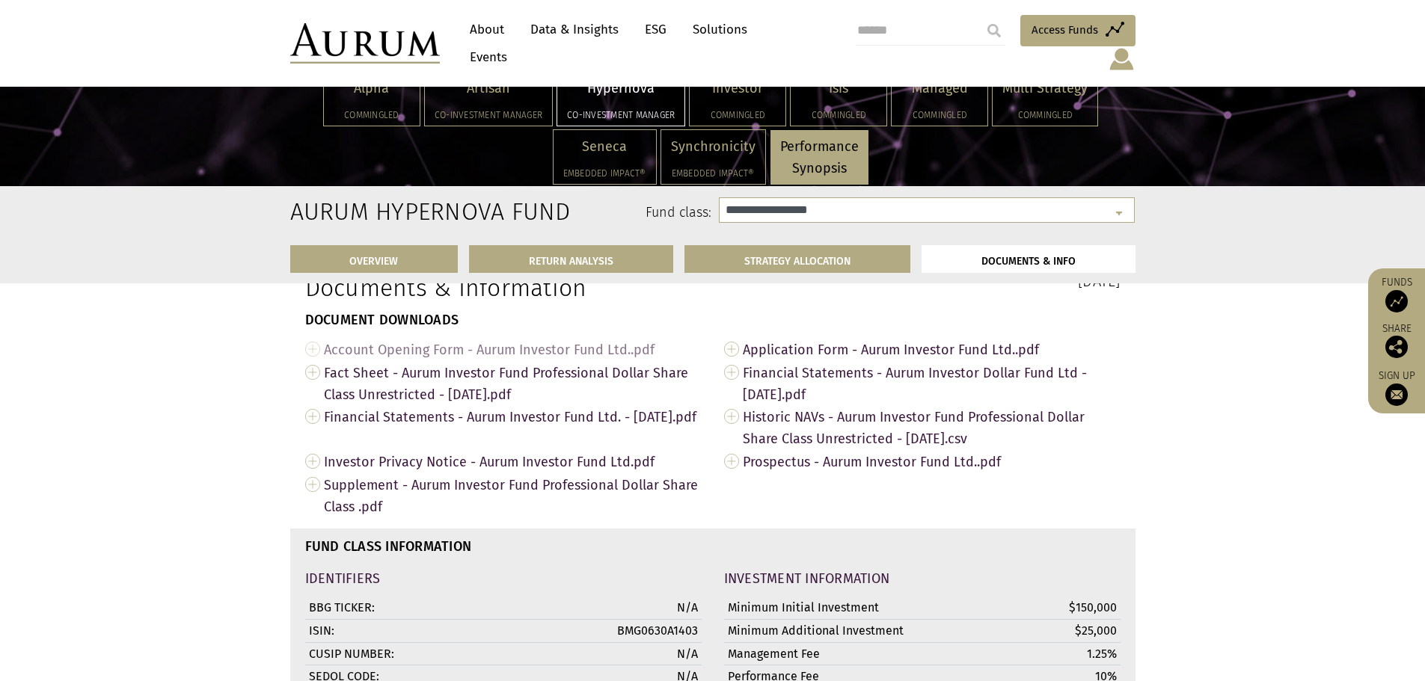
scroll to position [4446, 0]
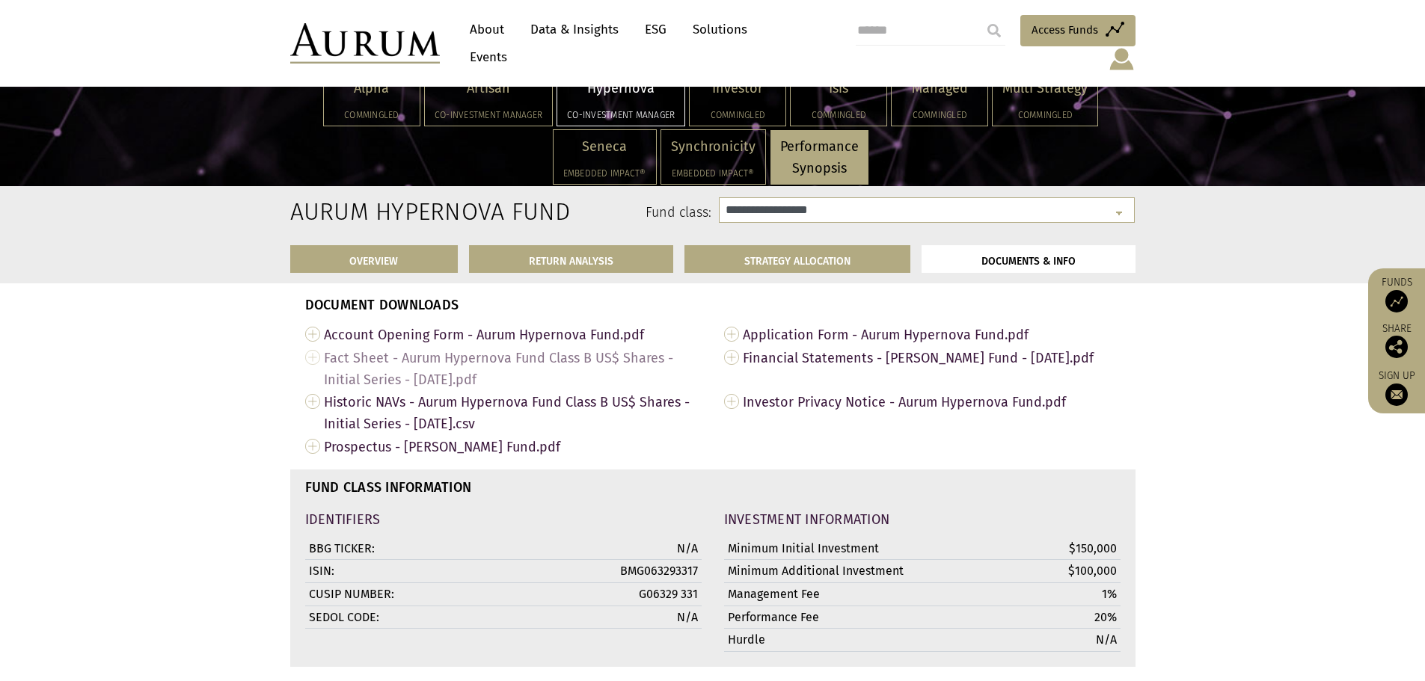
click at [313, 375] on link "Fact Sheet - Aurum Hypernova Fund Class B US$ Shares - Initial Series - [DATE].…" at bounding box center [503, 368] width 396 height 45
click at [465, 101] on div "Artisan Co-investment Manager" at bounding box center [488, 99] width 127 height 54
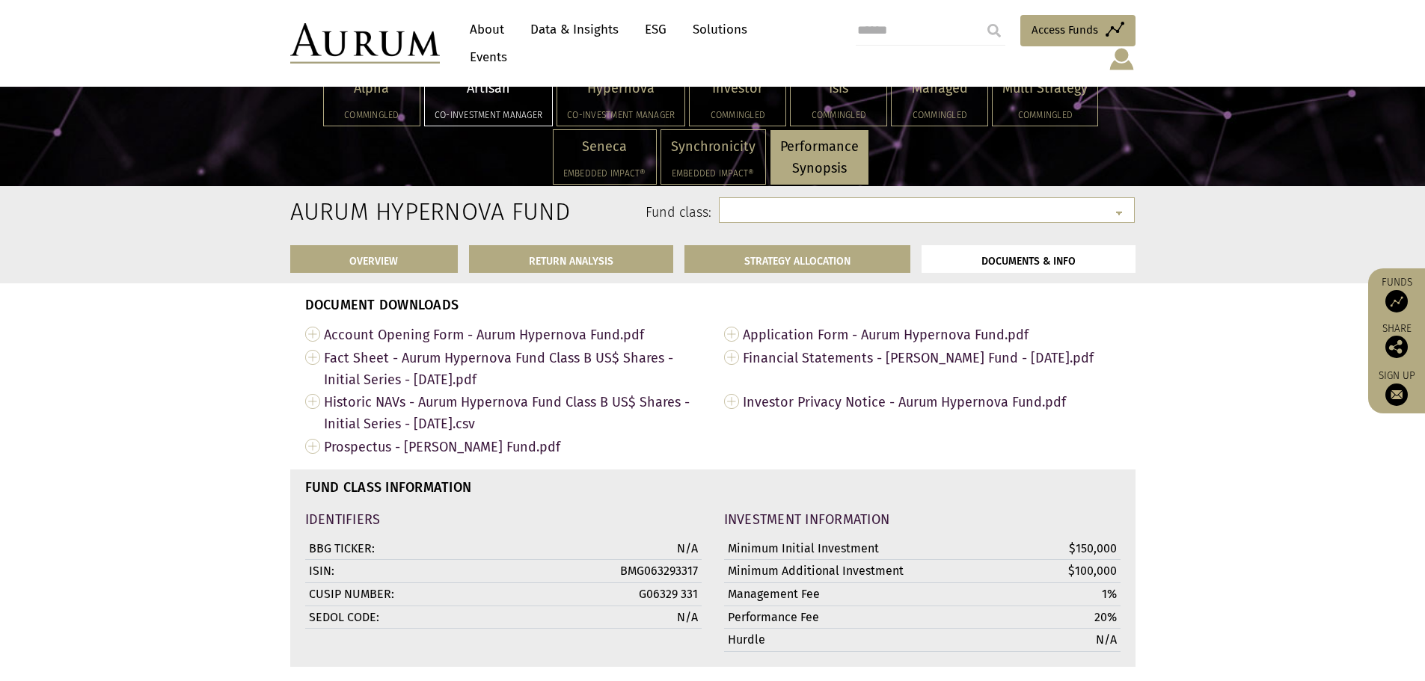
select select "**********"
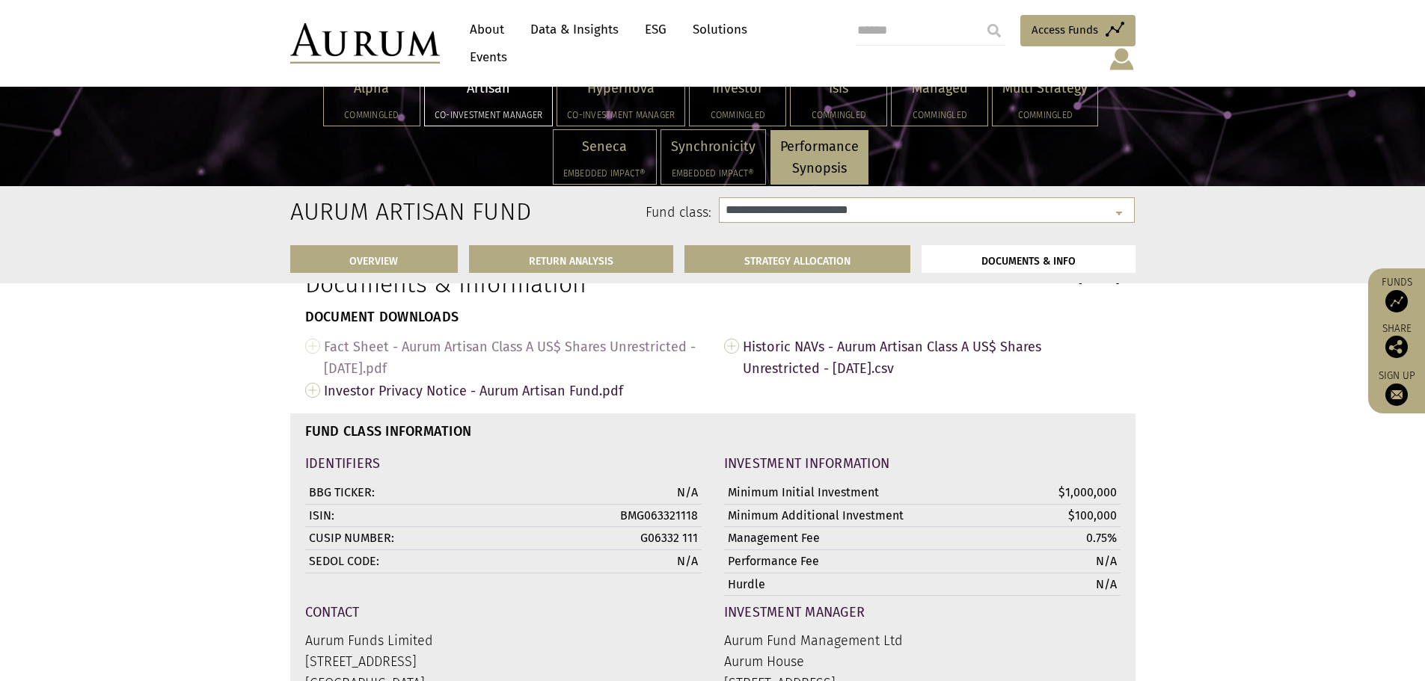
scroll to position [4475, 0]
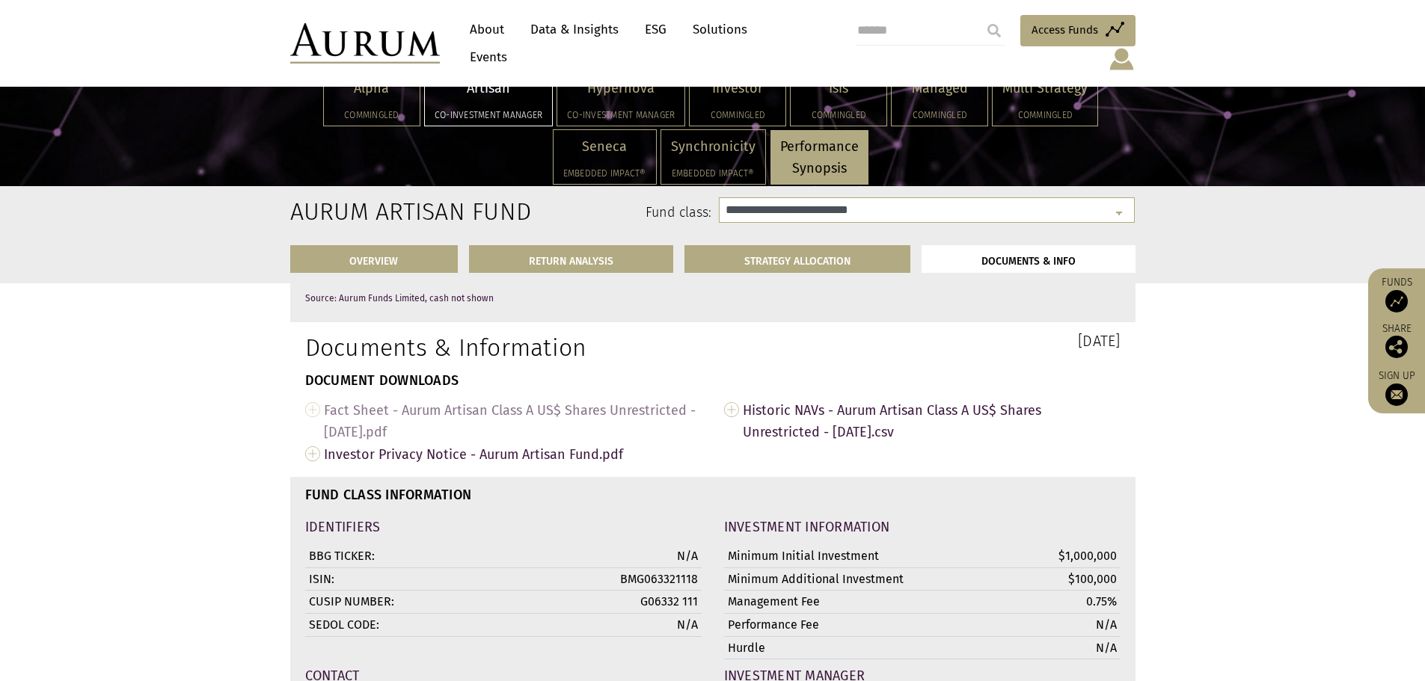
click at [313, 419] on link "Fact Sheet - Aurum Artisan Class A US$ Shares Unrestricted - [DATE].pdf" at bounding box center [503, 421] width 396 height 45
click at [356, 92] on p "Alpha" at bounding box center [372, 89] width 76 height 22
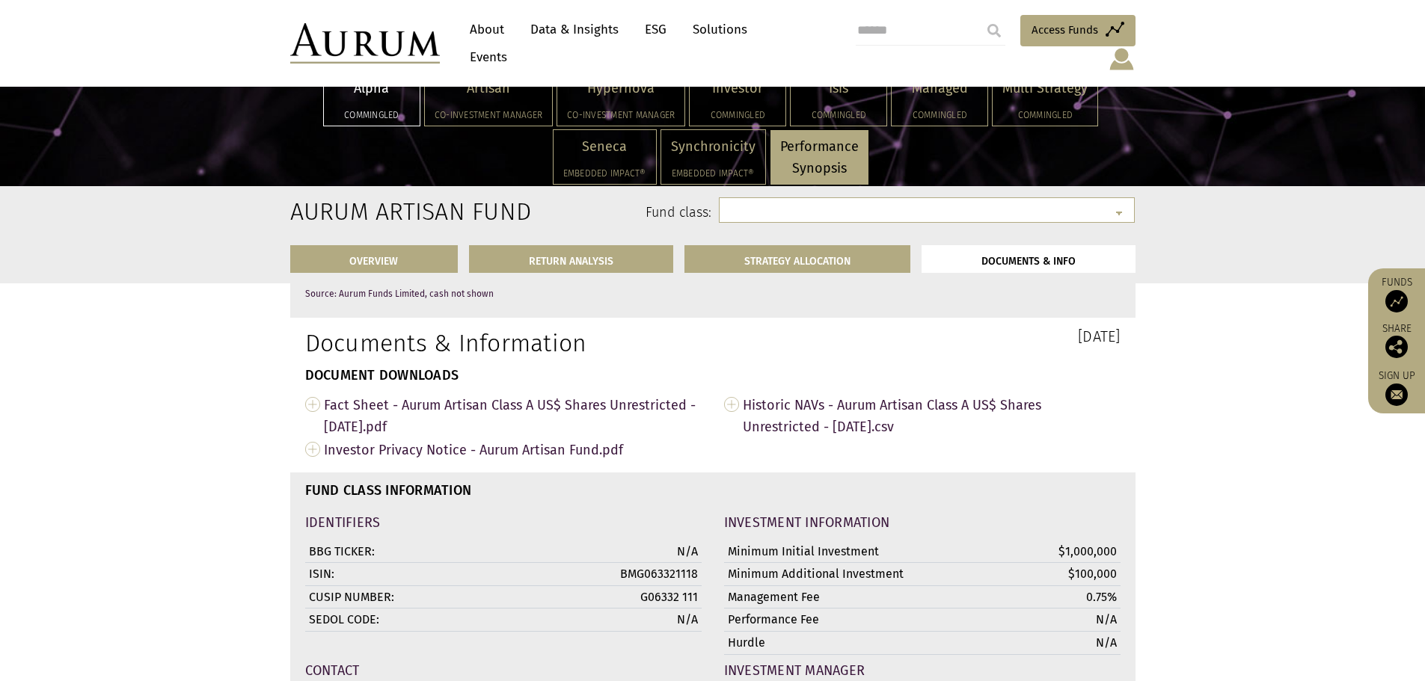
select select "**********"
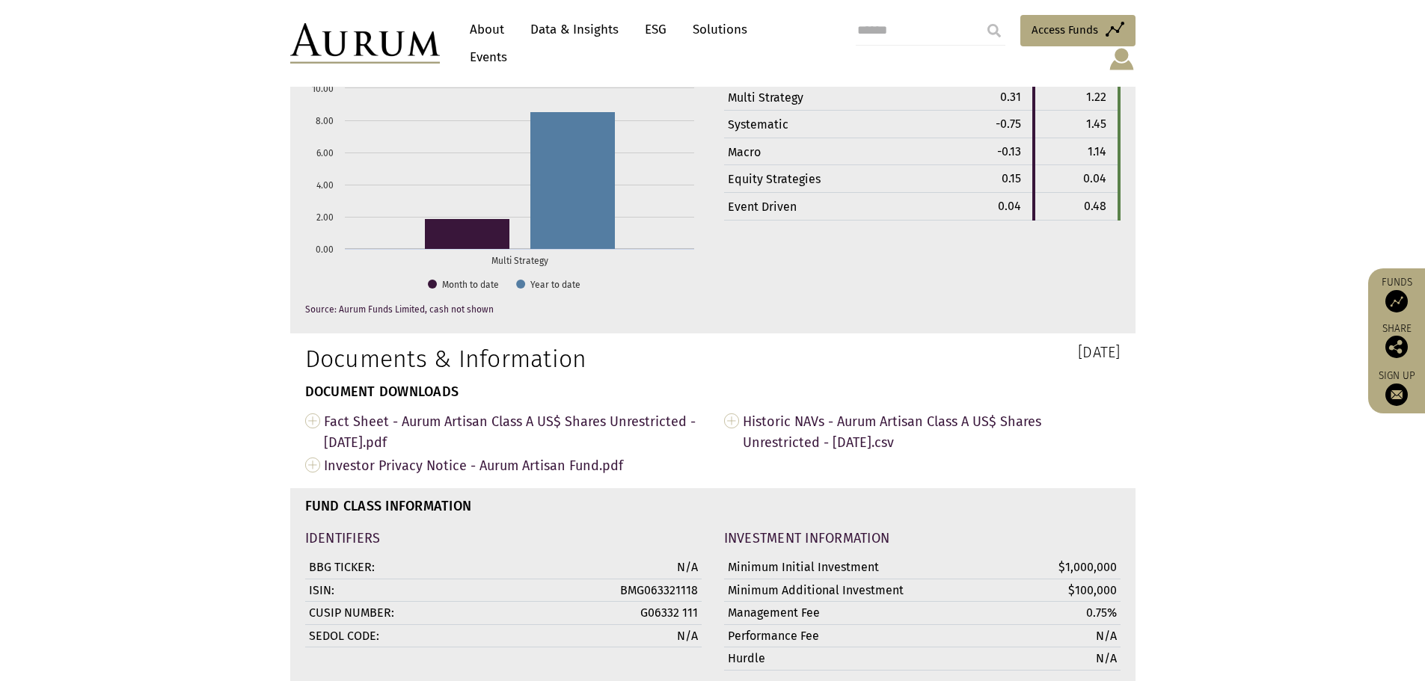
scroll to position [4958, 0]
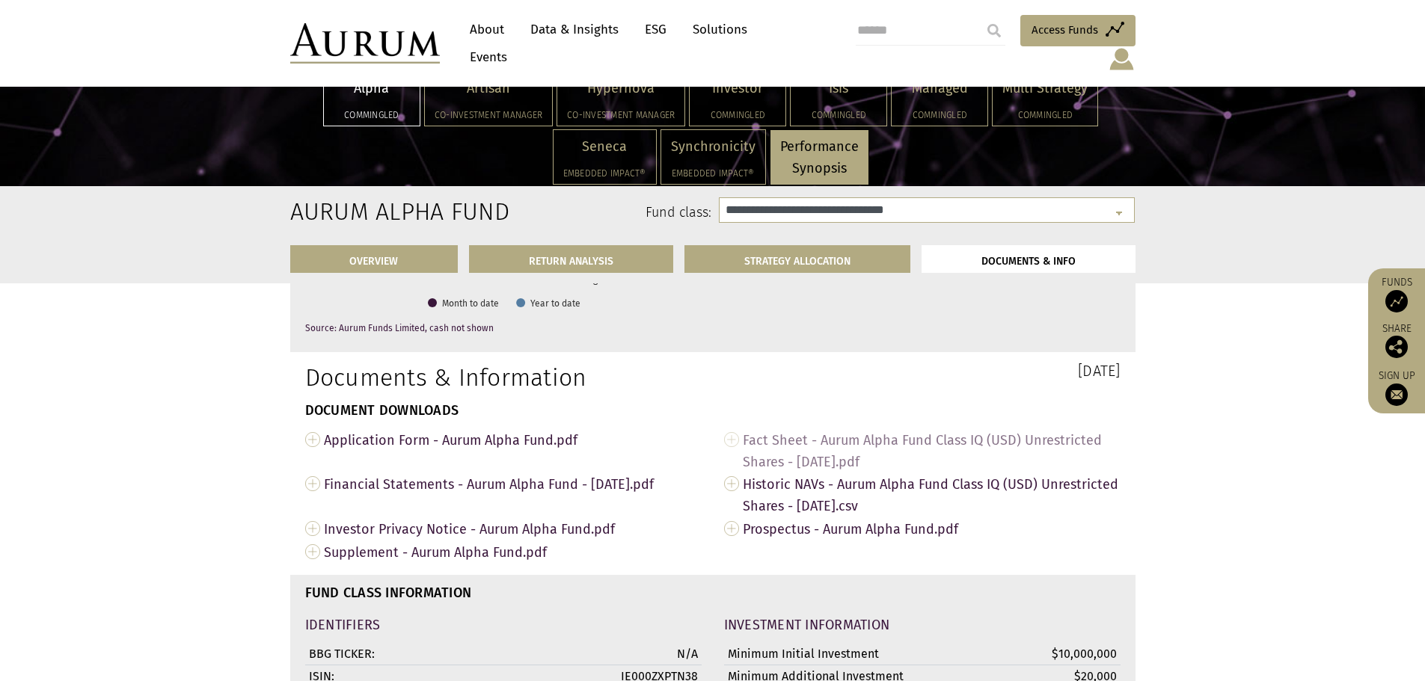
click at [731, 428] on link "Fact Sheet - Aurum Alpha Fund Class IQ (USD) Unrestricted Shares - [DATE].pdf" at bounding box center [922, 450] width 396 height 45
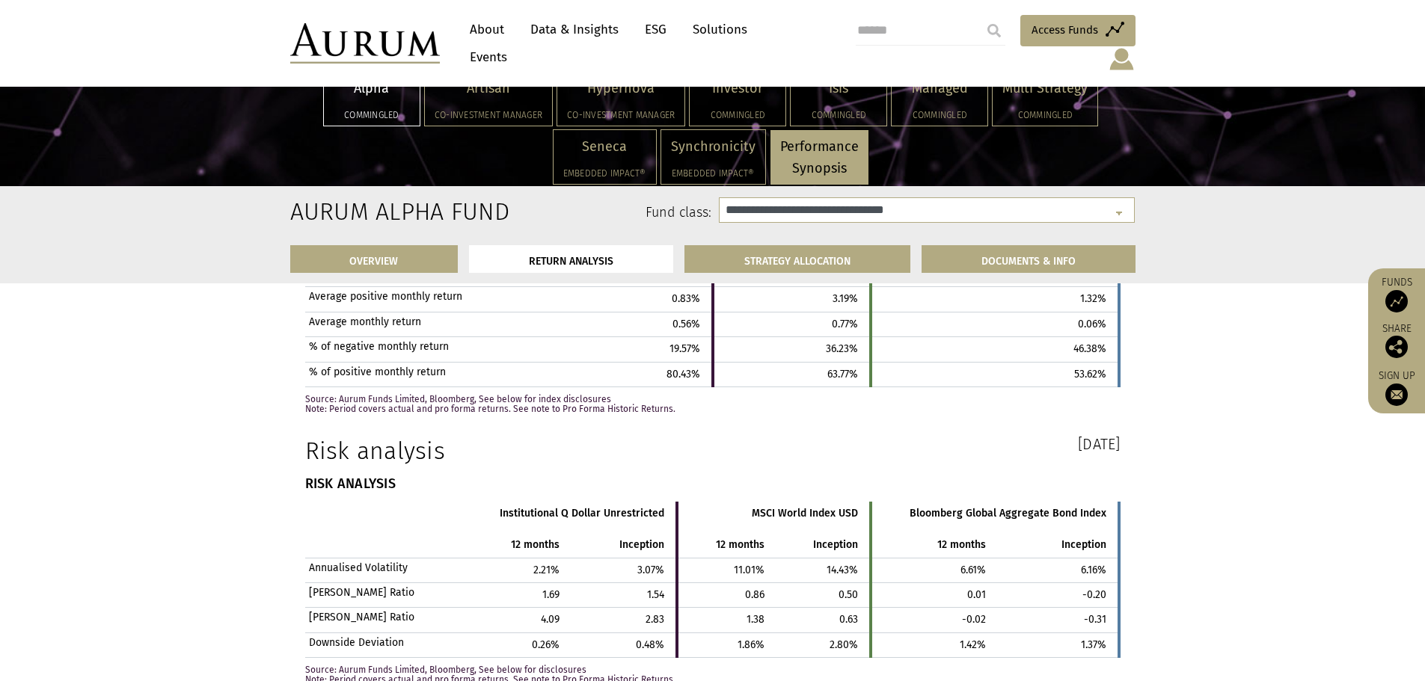
scroll to position [3014, 0]
